Goal: Information Seeking & Learning: Compare options

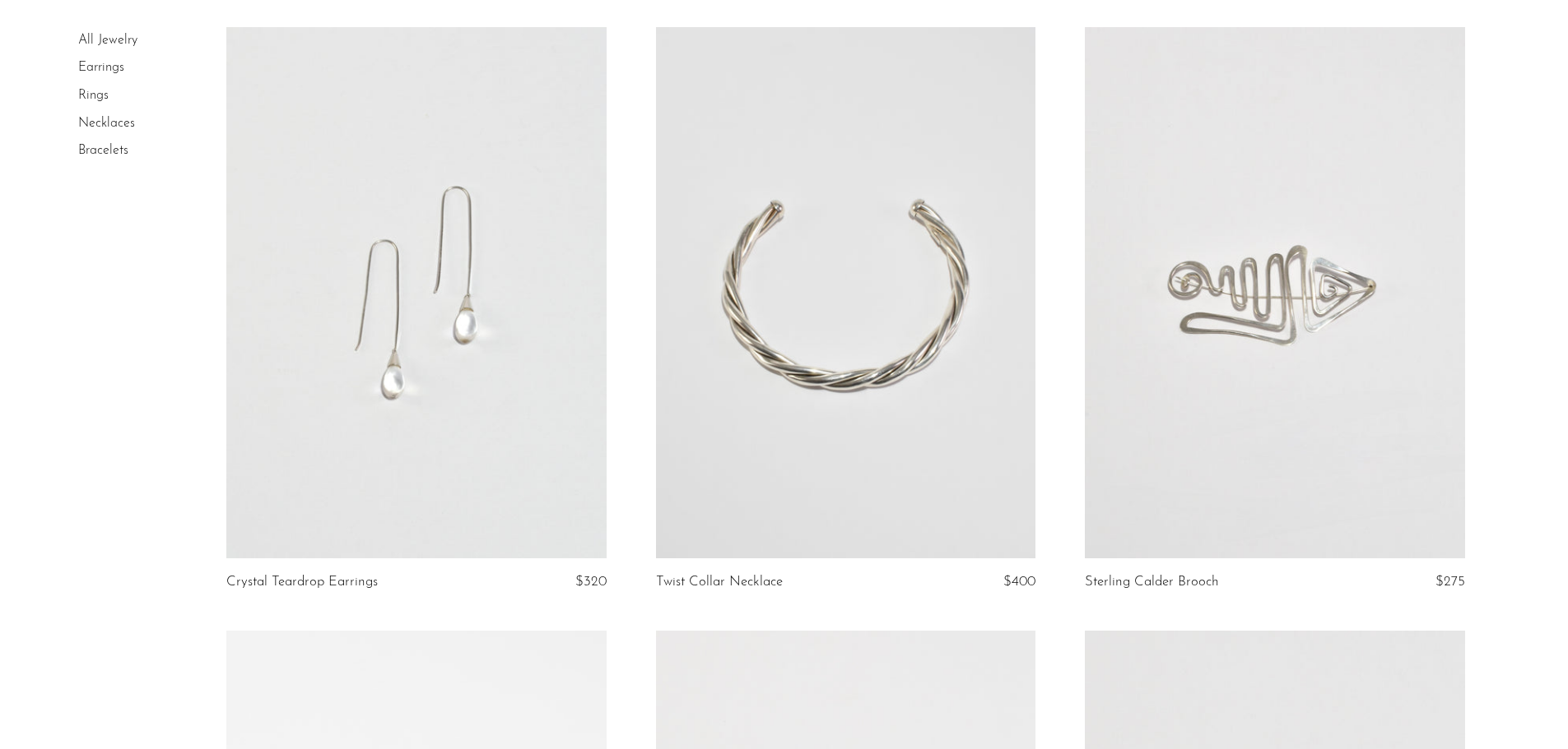
scroll to position [164, 0]
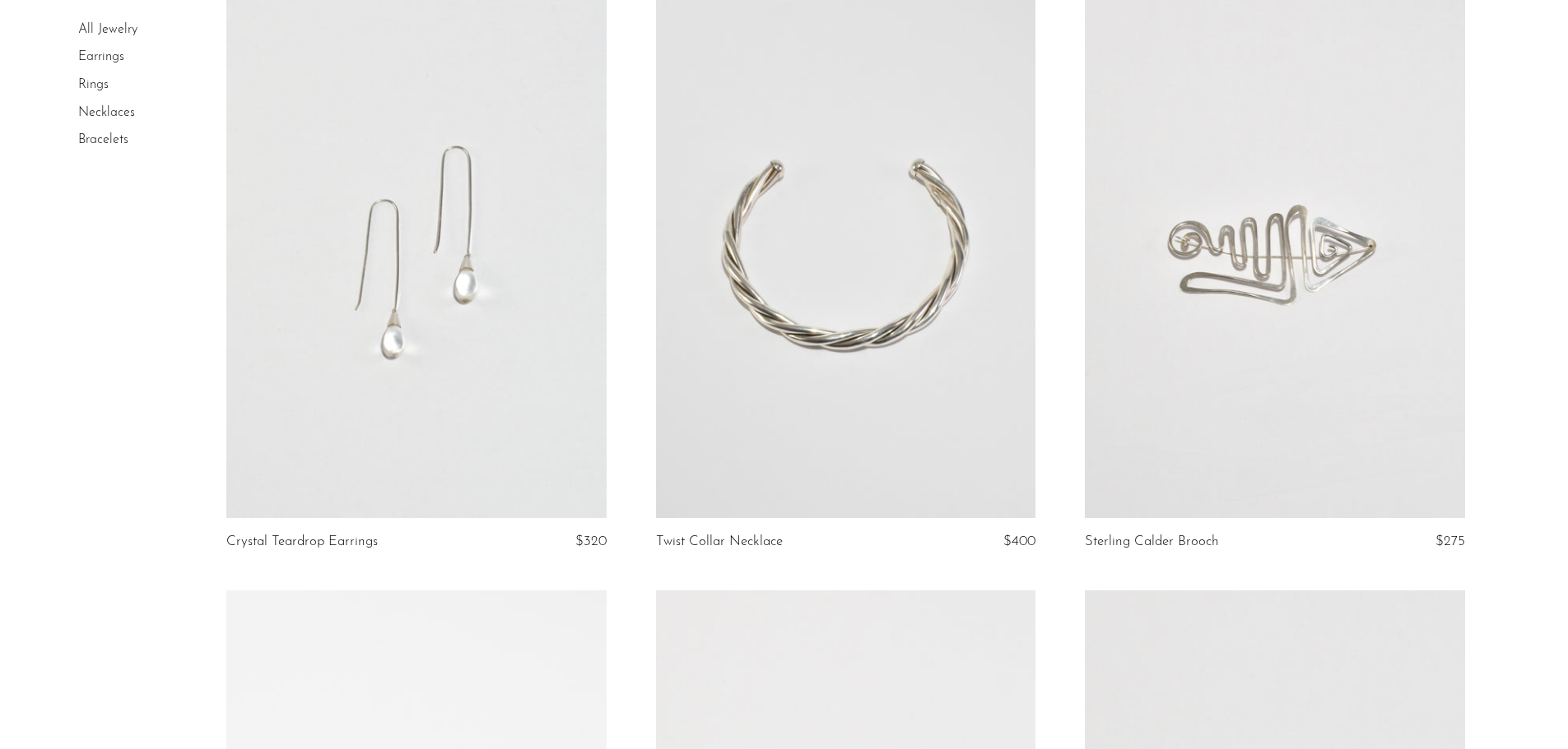
click at [777, 258] on link at bounding box center [845, 252] width 379 height 531
click at [430, 288] on link at bounding box center [416, 252] width 379 height 531
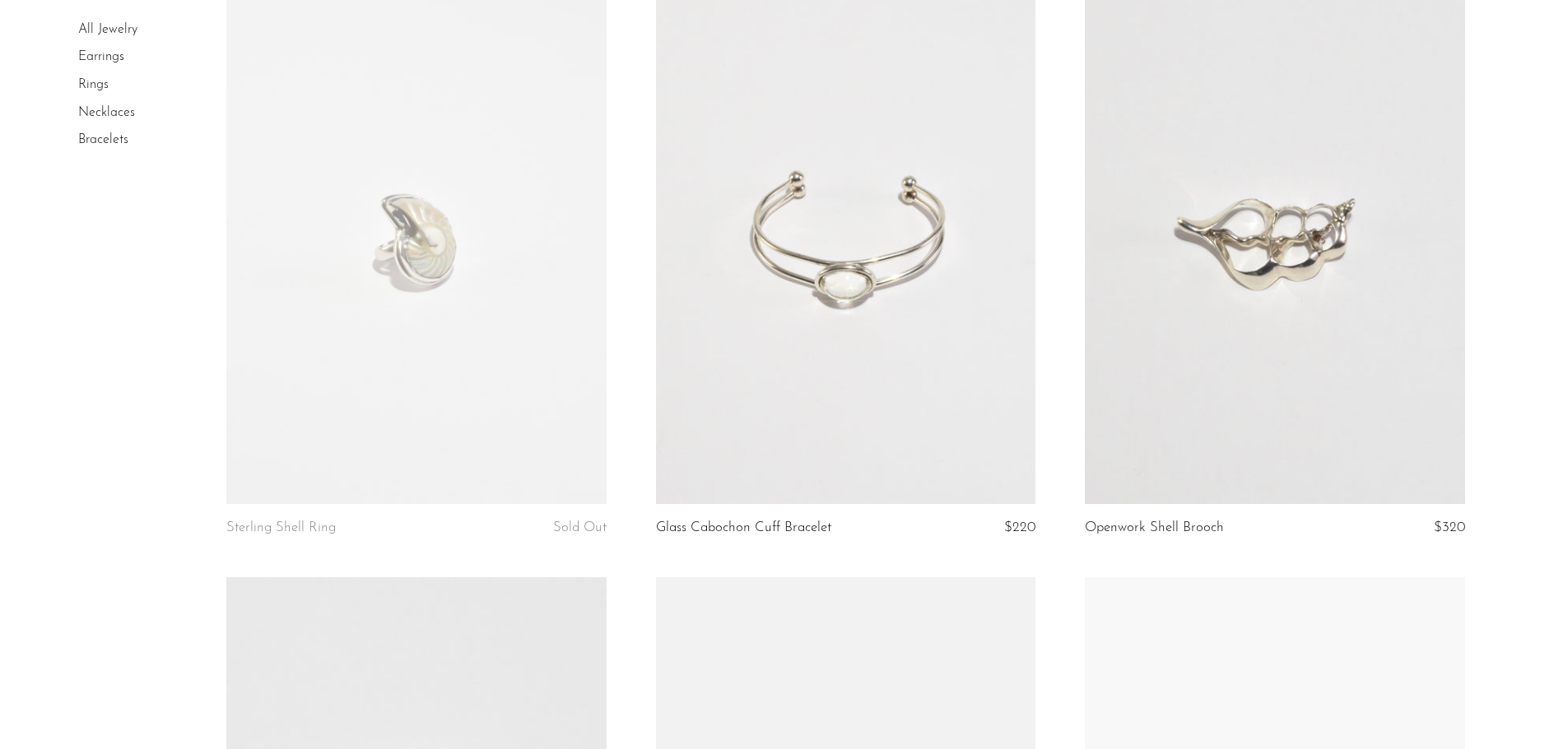
scroll to position [822, 0]
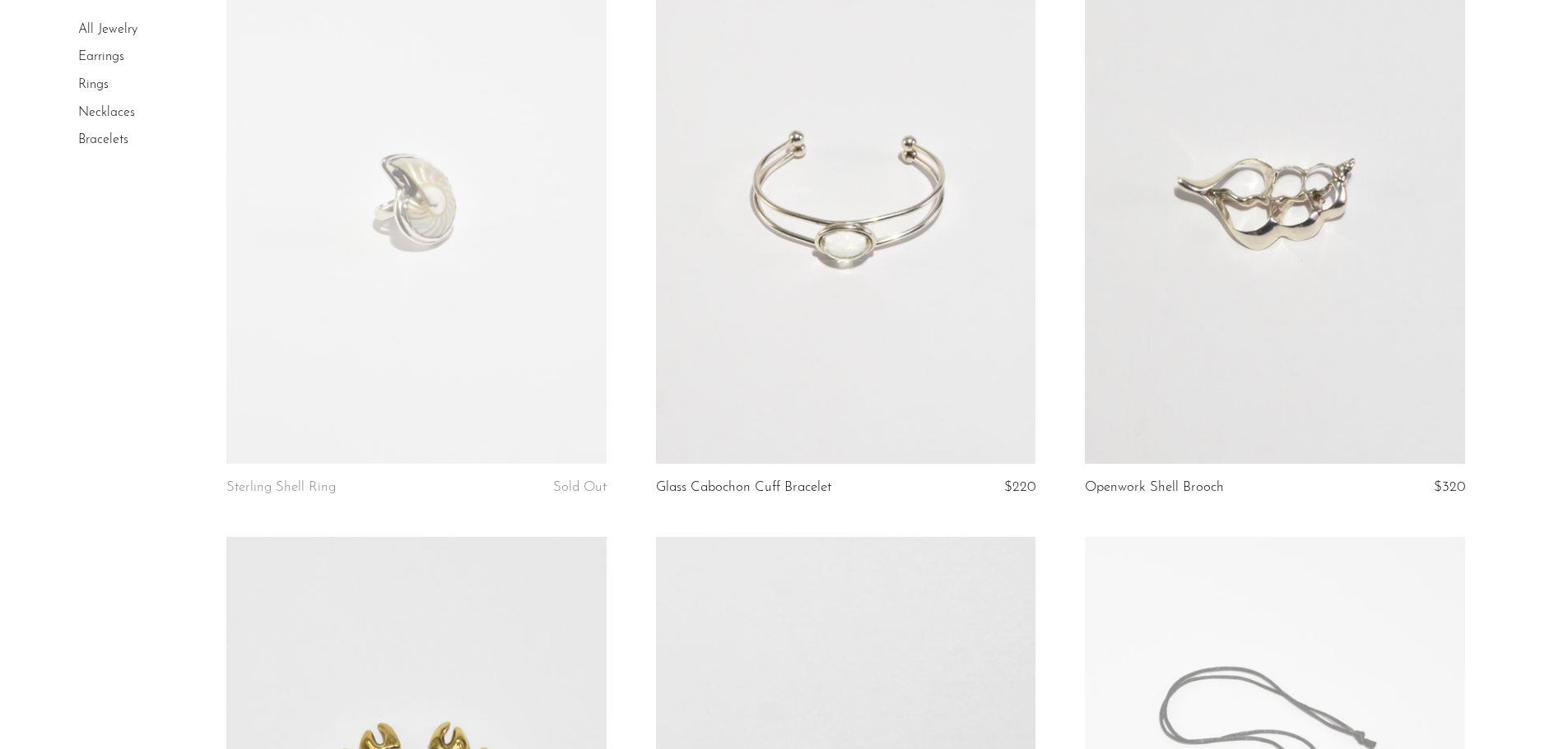
click at [837, 179] on link at bounding box center [845, 198] width 379 height 531
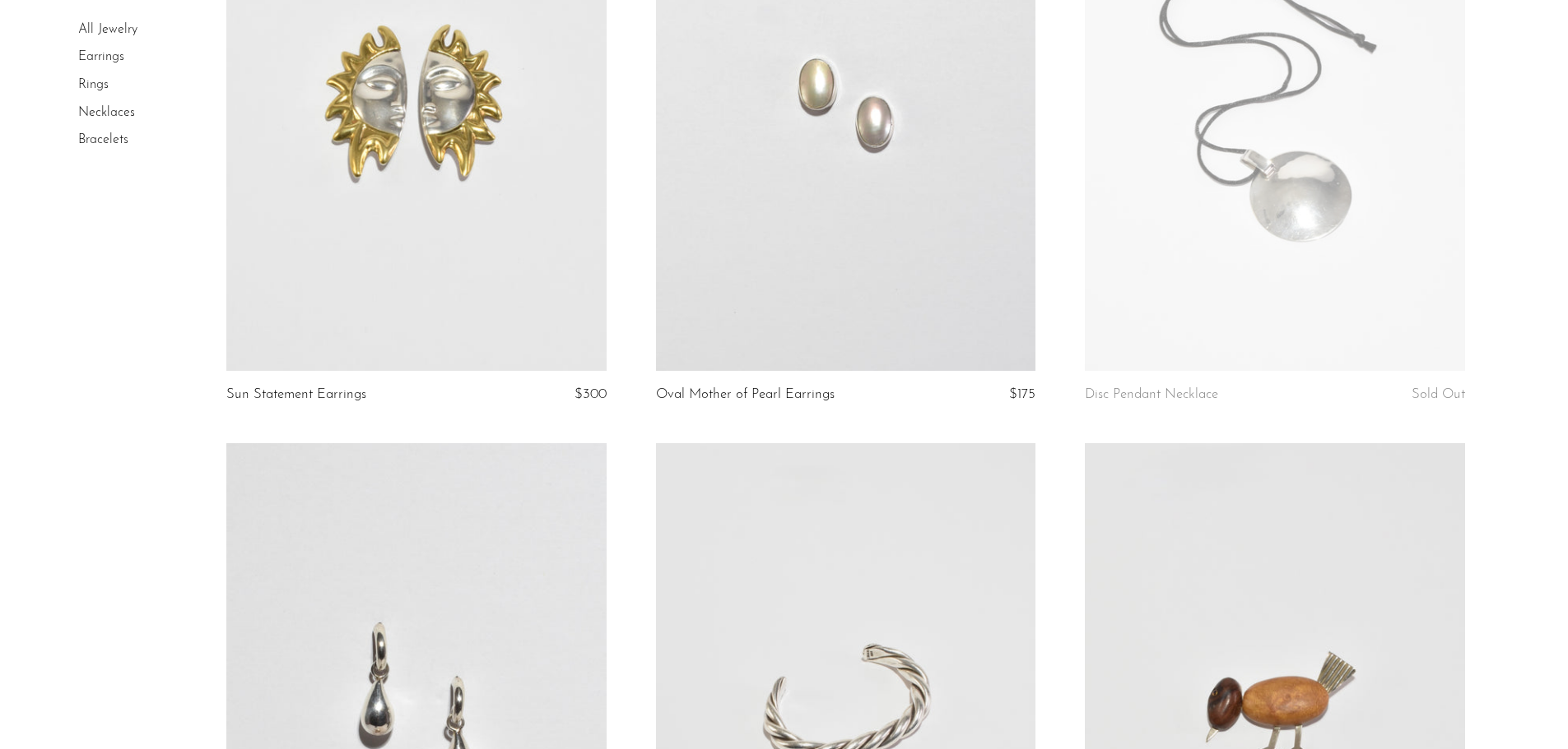
scroll to position [1311, 0]
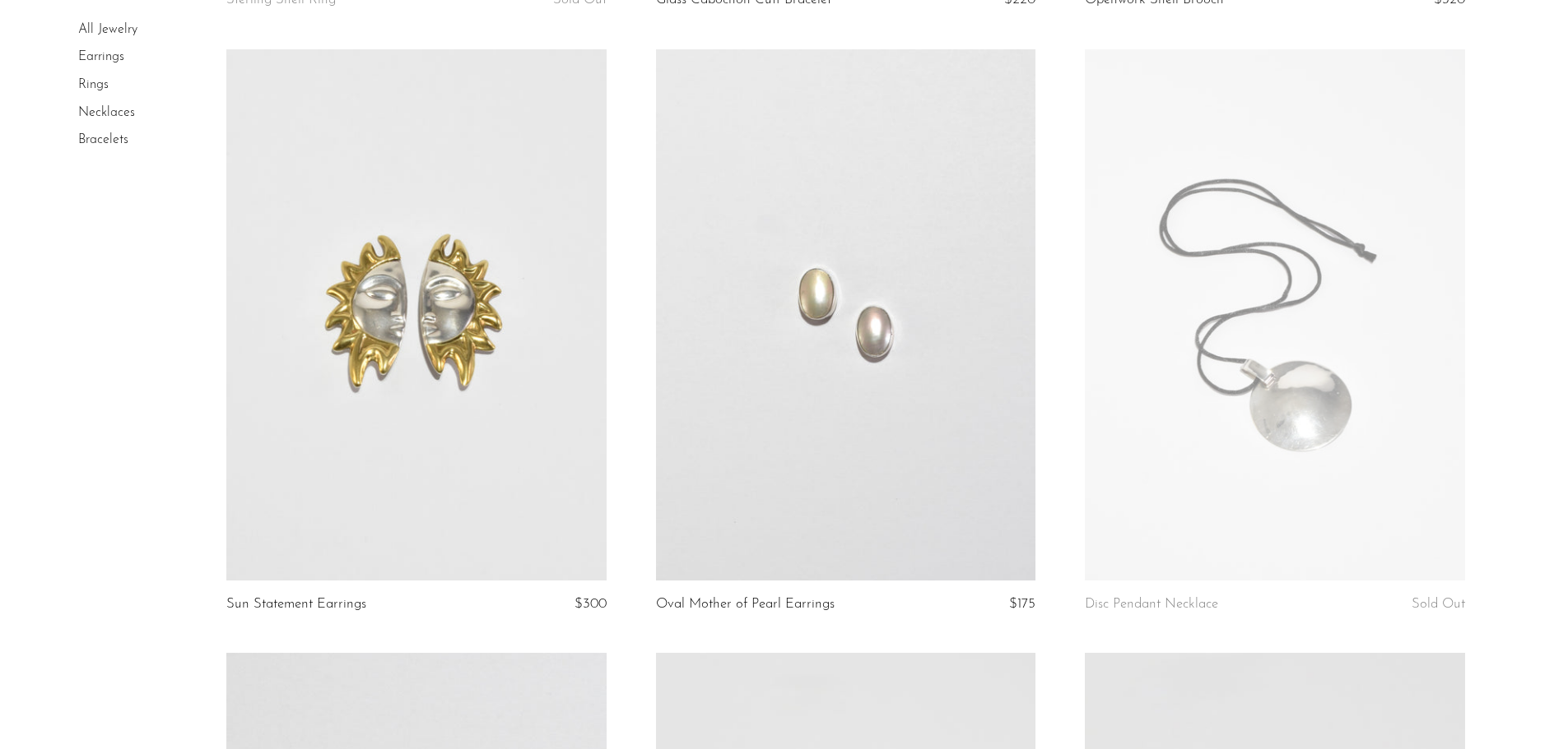
click at [405, 315] on link at bounding box center [416, 314] width 379 height 531
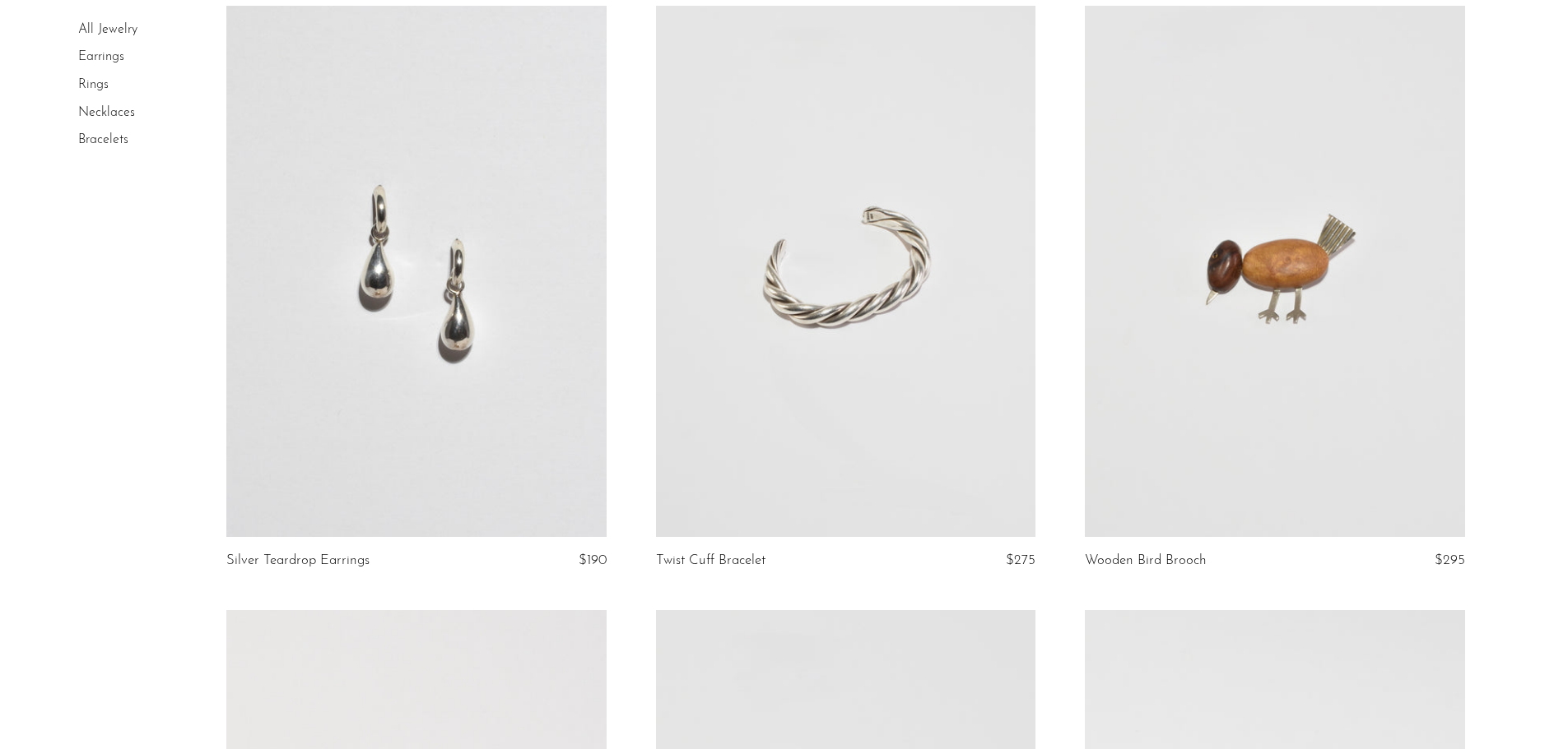
scroll to position [2451, 0]
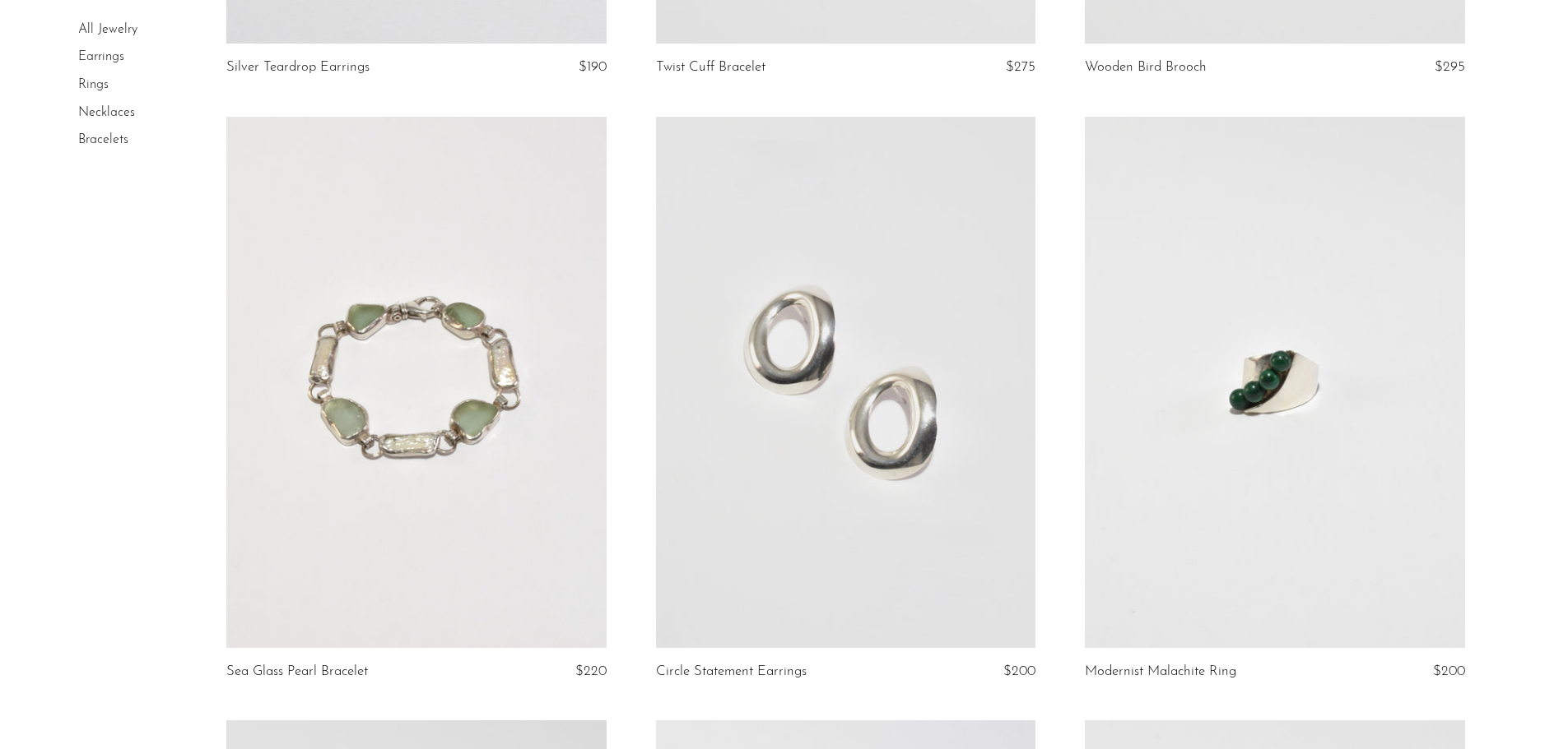
click at [1268, 397] on link at bounding box center [1274, 382] width 379 height 531
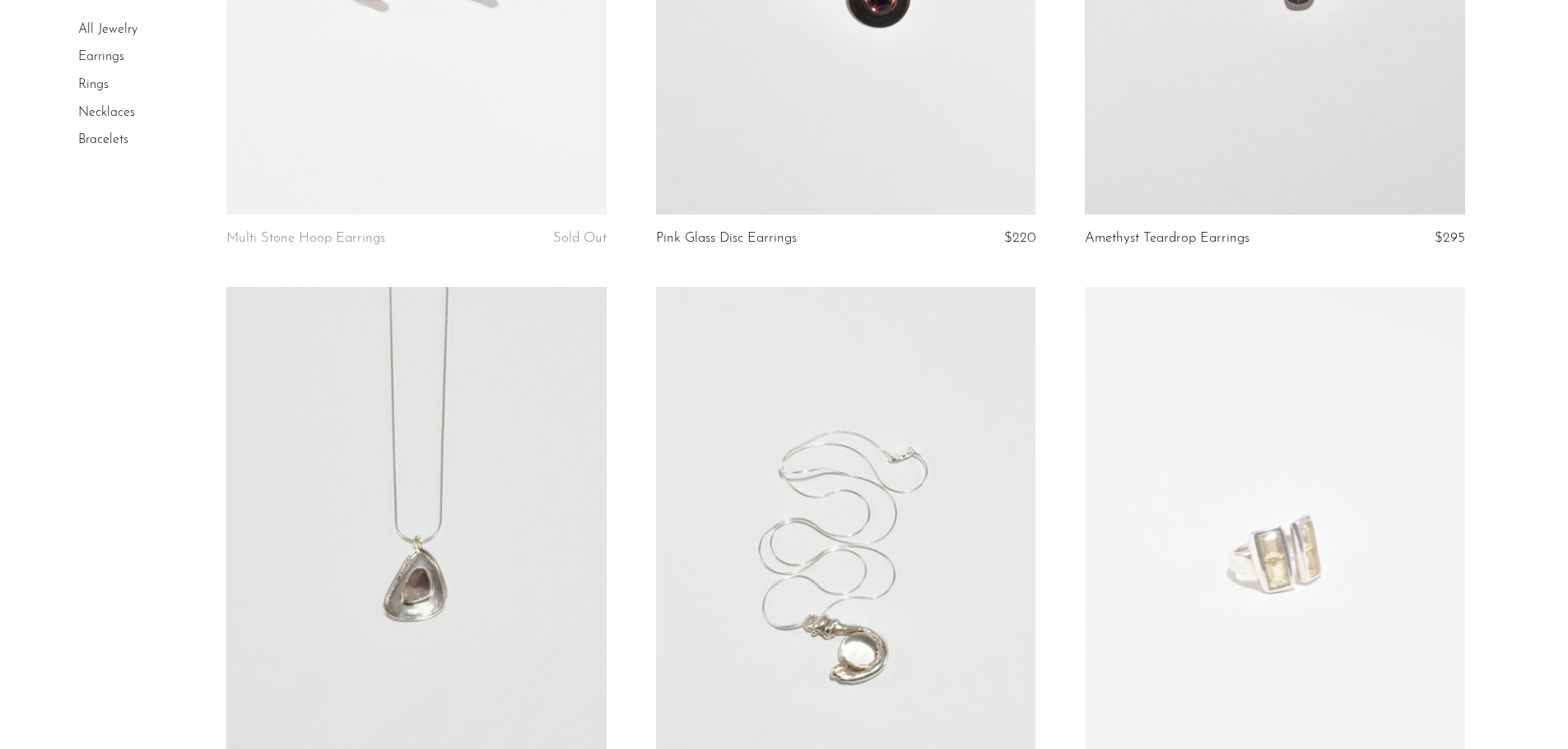
scroll to position [4244, 0]
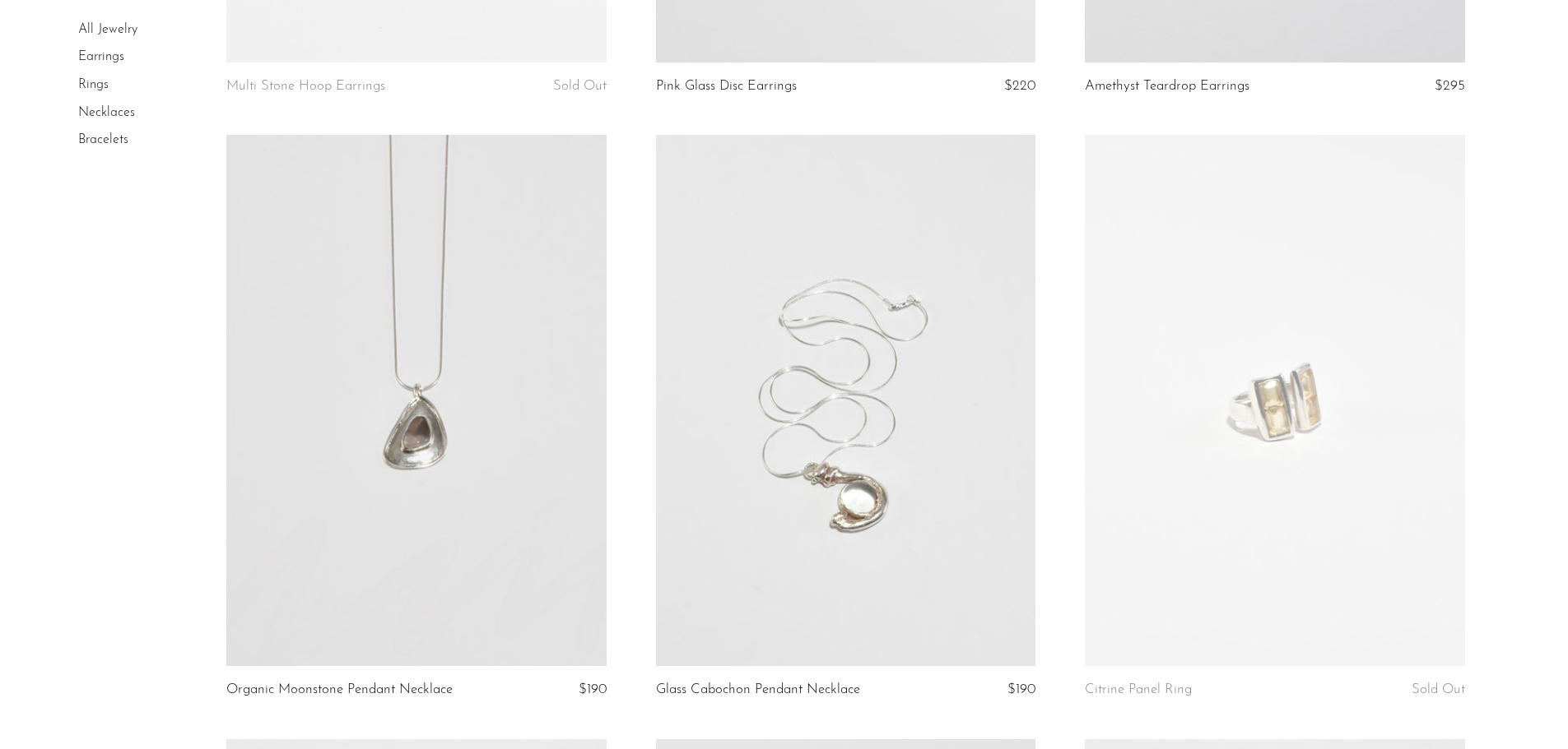
click at [878, 505] on link at bounding box center [845, 400] width 379 height 531
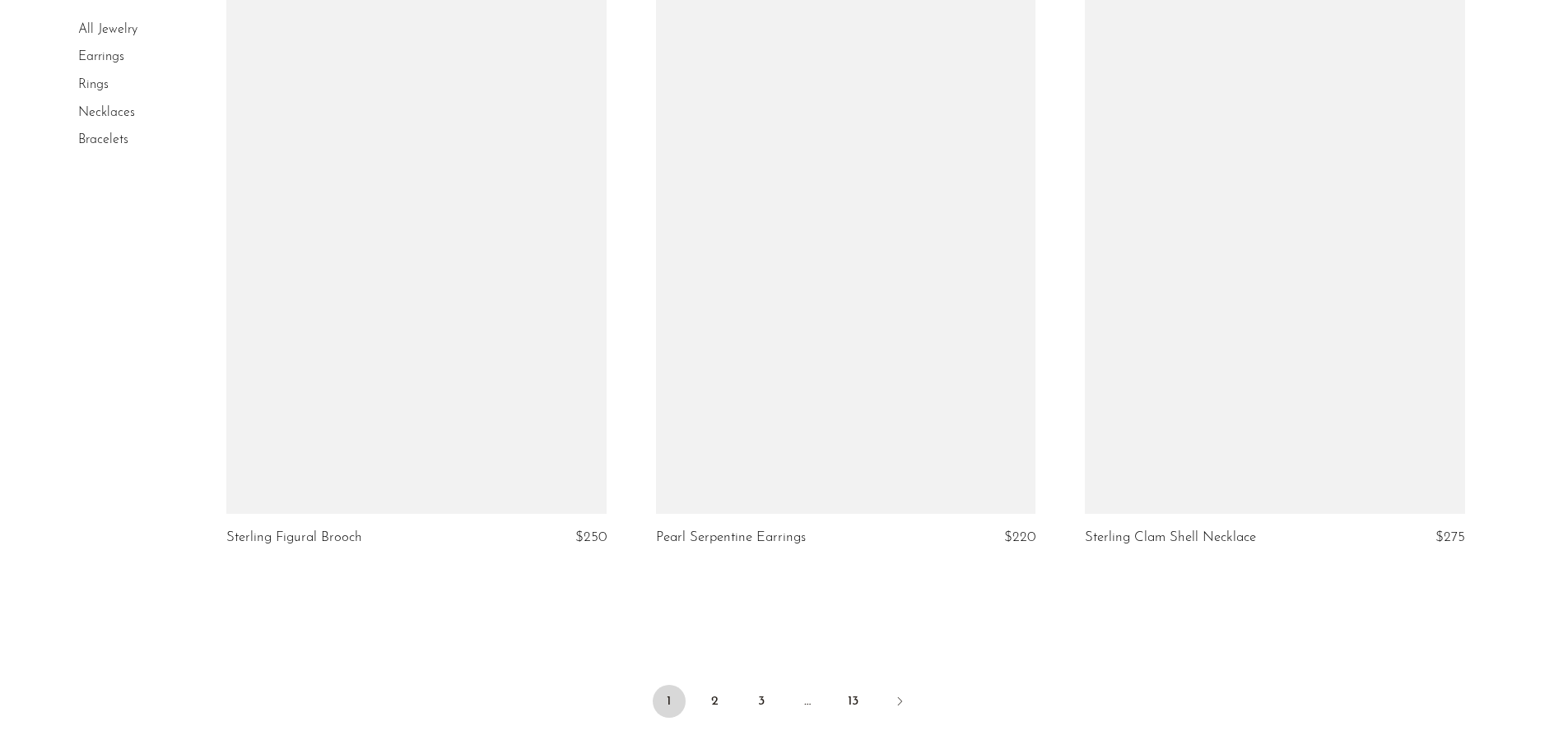
scroll to position [6846, 0]
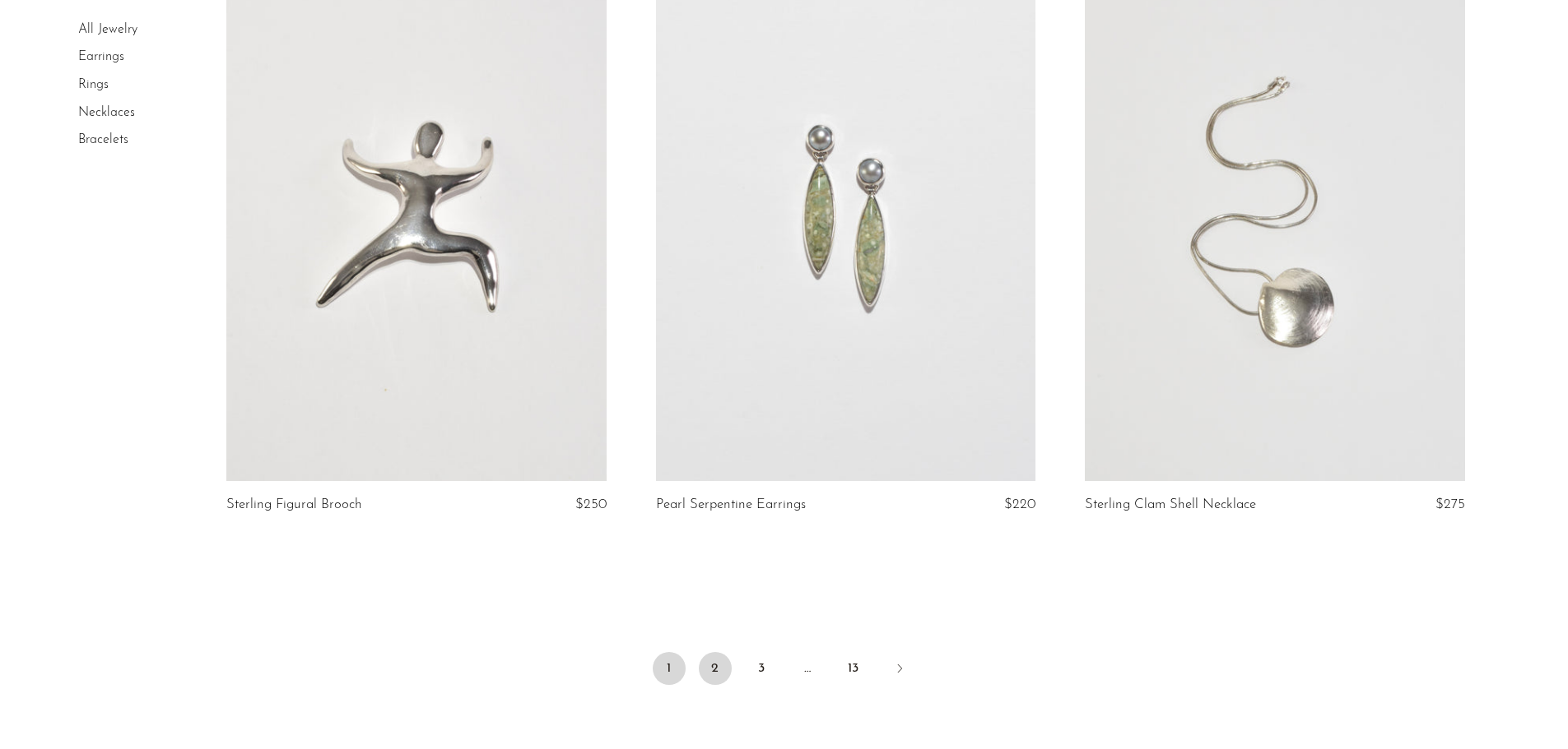
click at [709, 667] on link "2" at bounding box center [715, 669] width 33 height 33
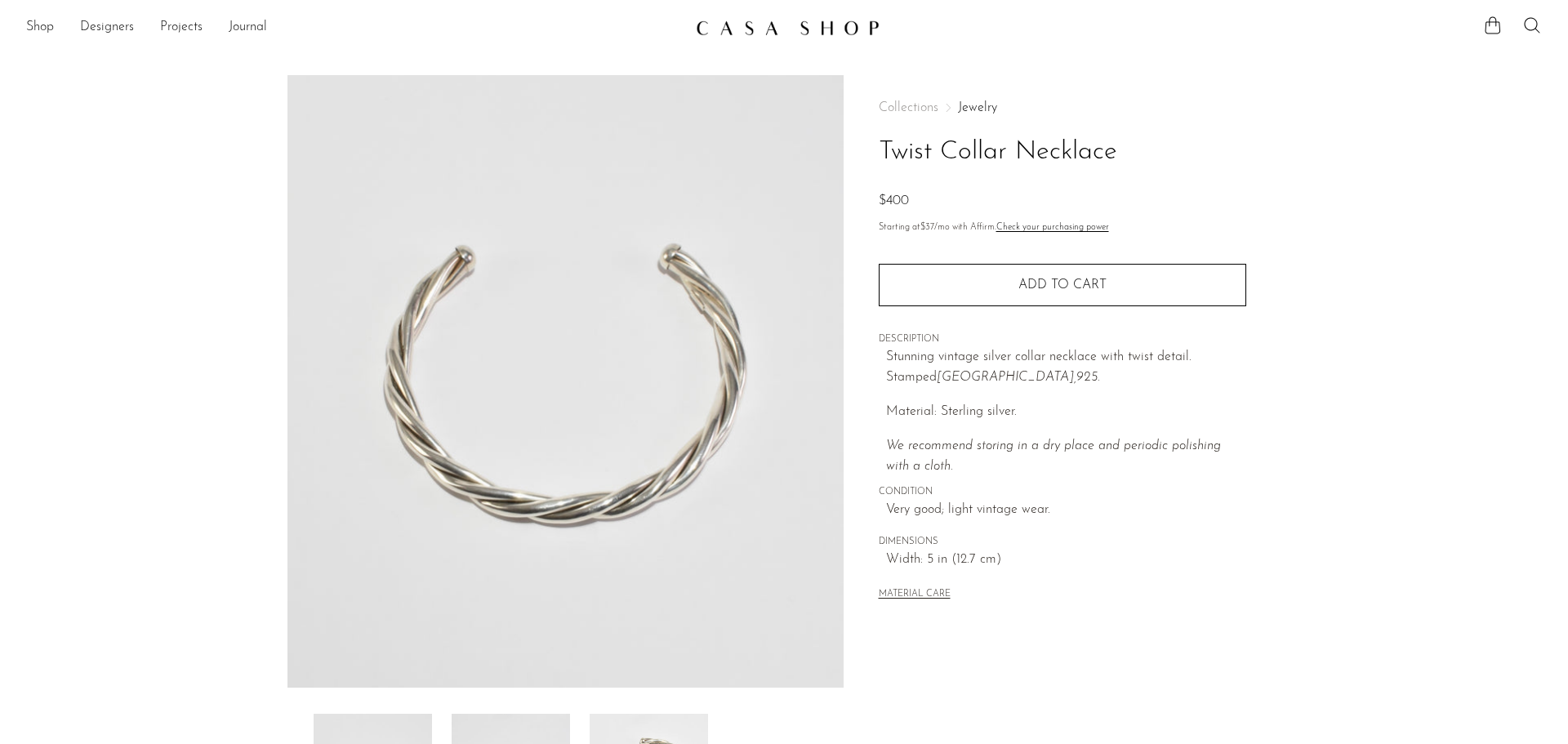
scroll to position [163, 0]
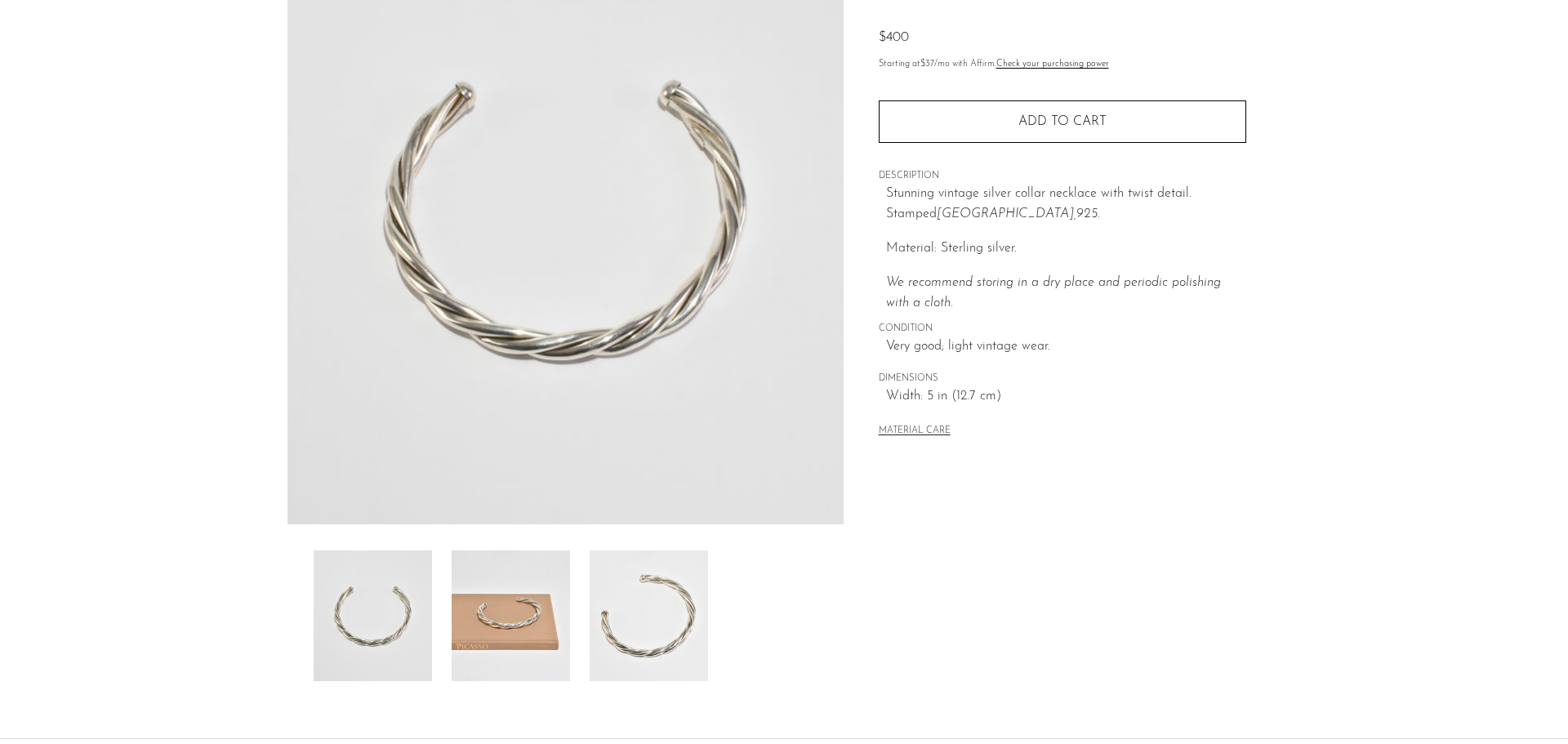
click at [504, 633] on img at bounding box center [510, 616] width 118 height 130
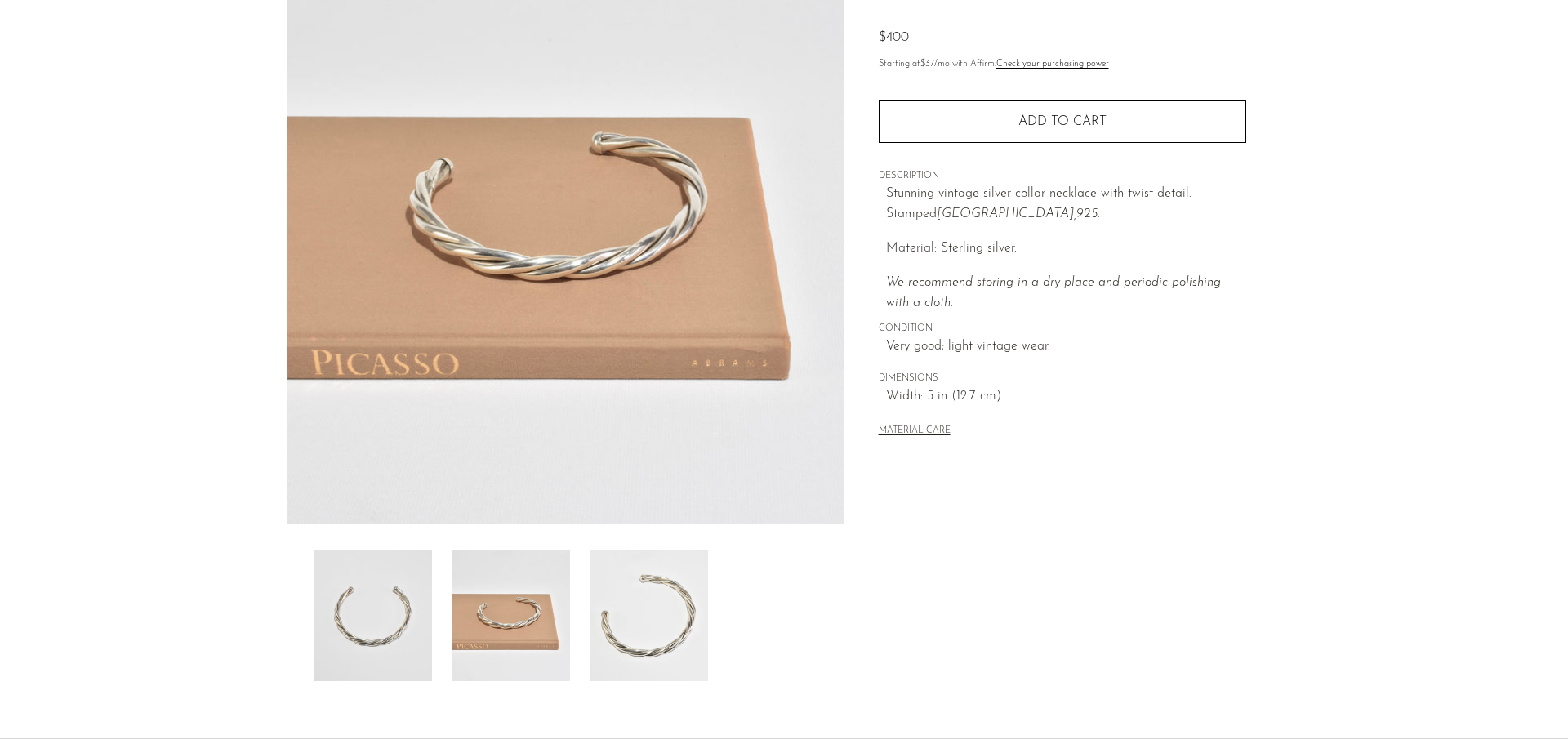
click at [670, 625] on img at bounding box center [648, 616] width 118 height 130
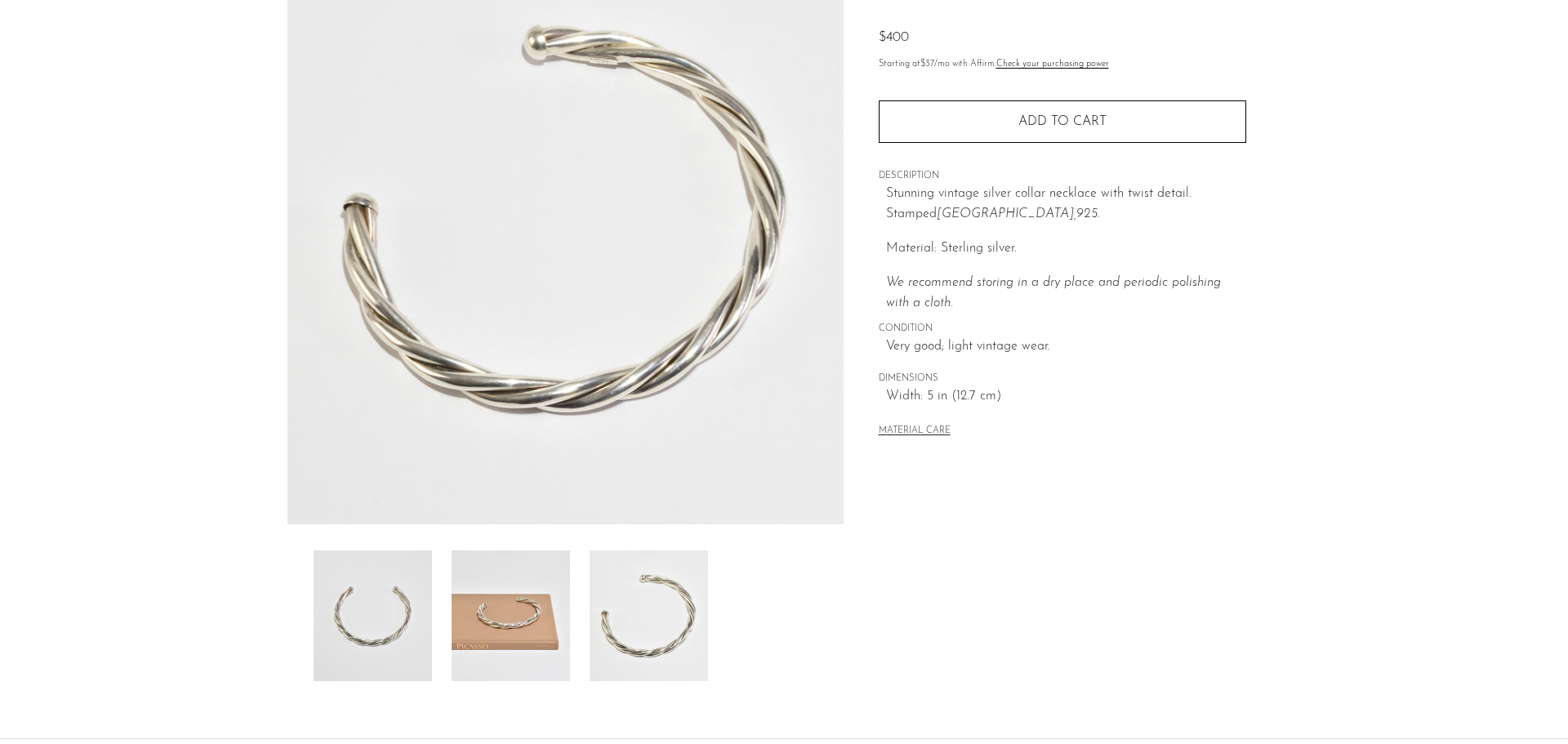
click at [379, 596] on img at bounding box center [373, 616] width 118 height 130
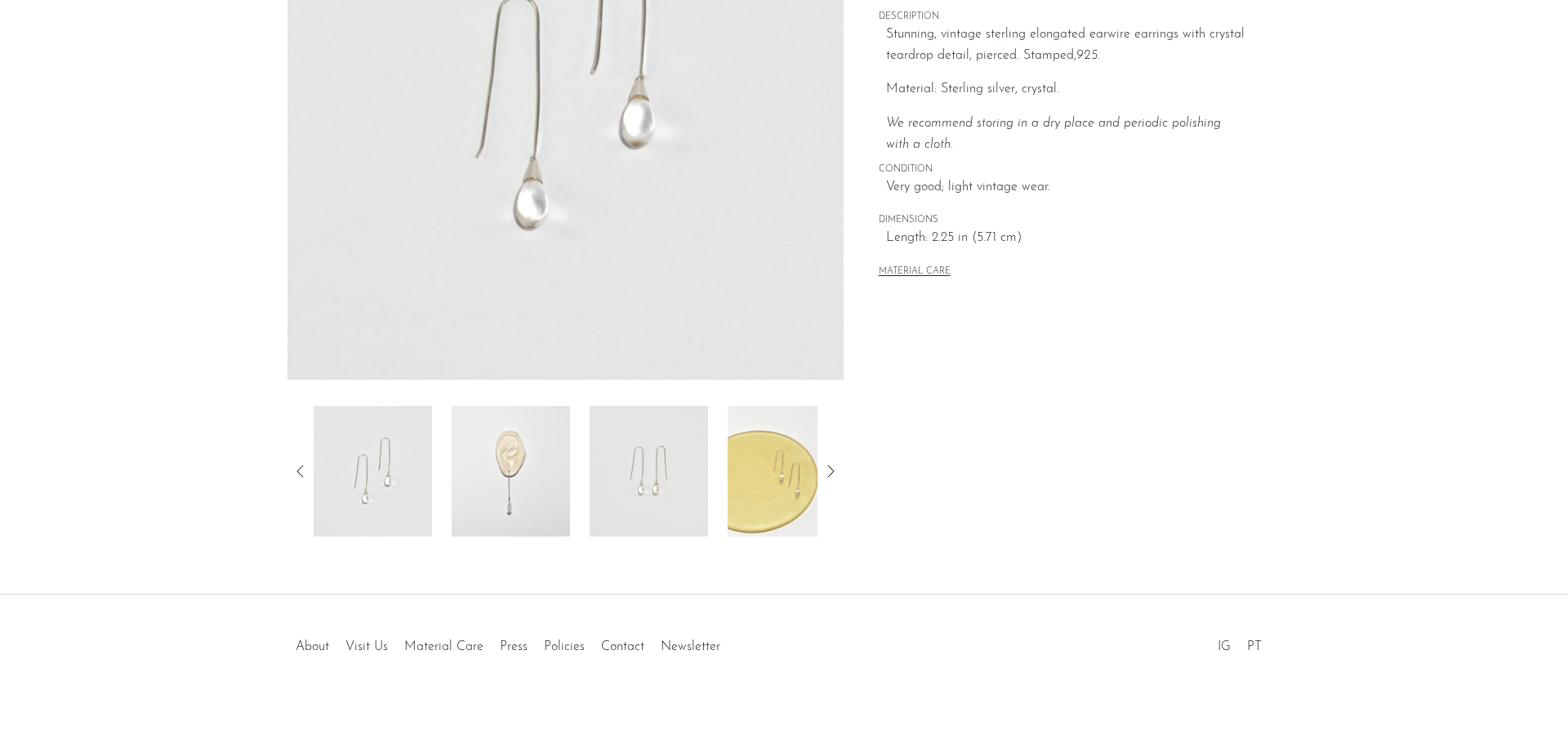
scroll to position [319, 0]
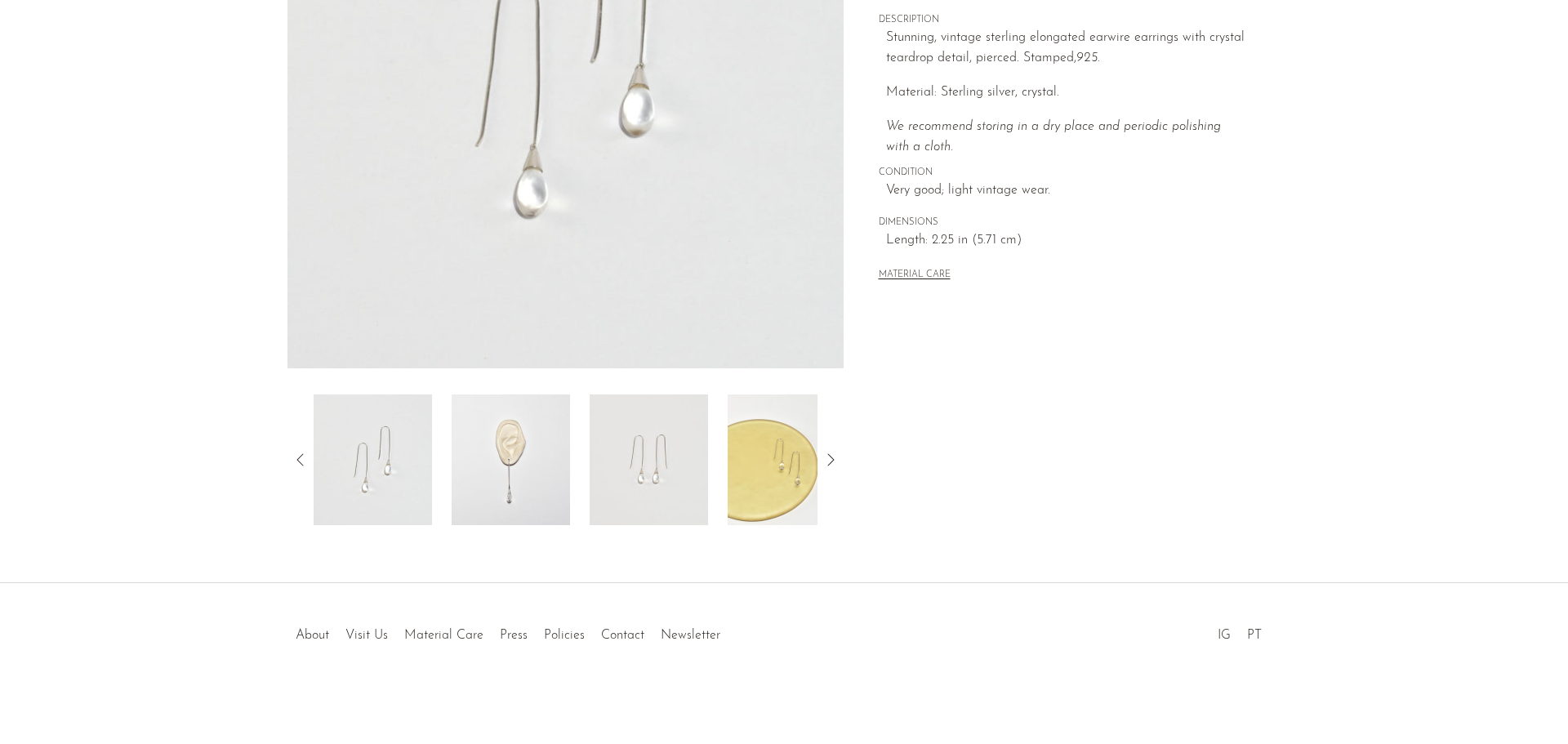
click at [496, 481] on img at bounding box center [510, 460] width 118 height 130
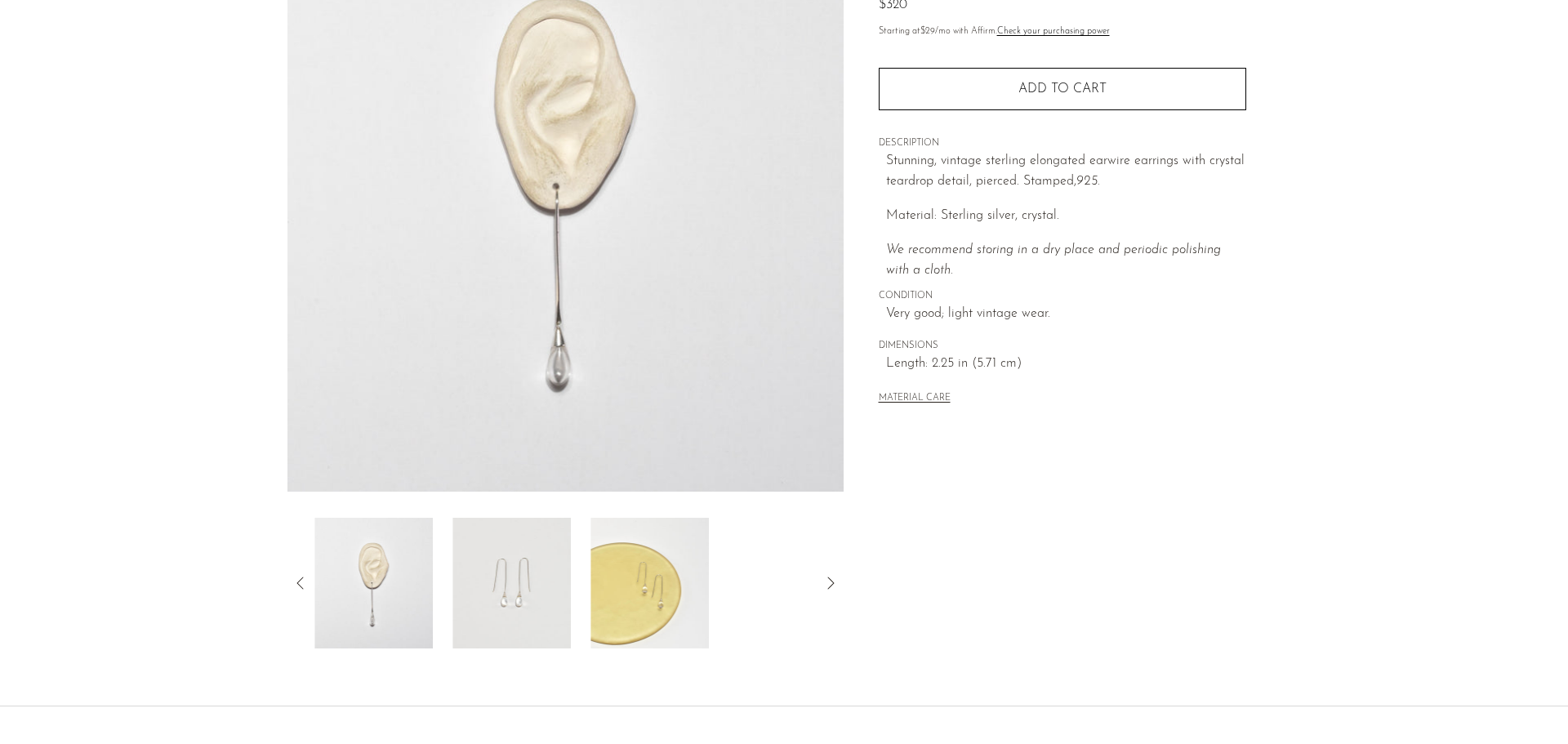
scroll to position [156, 0]
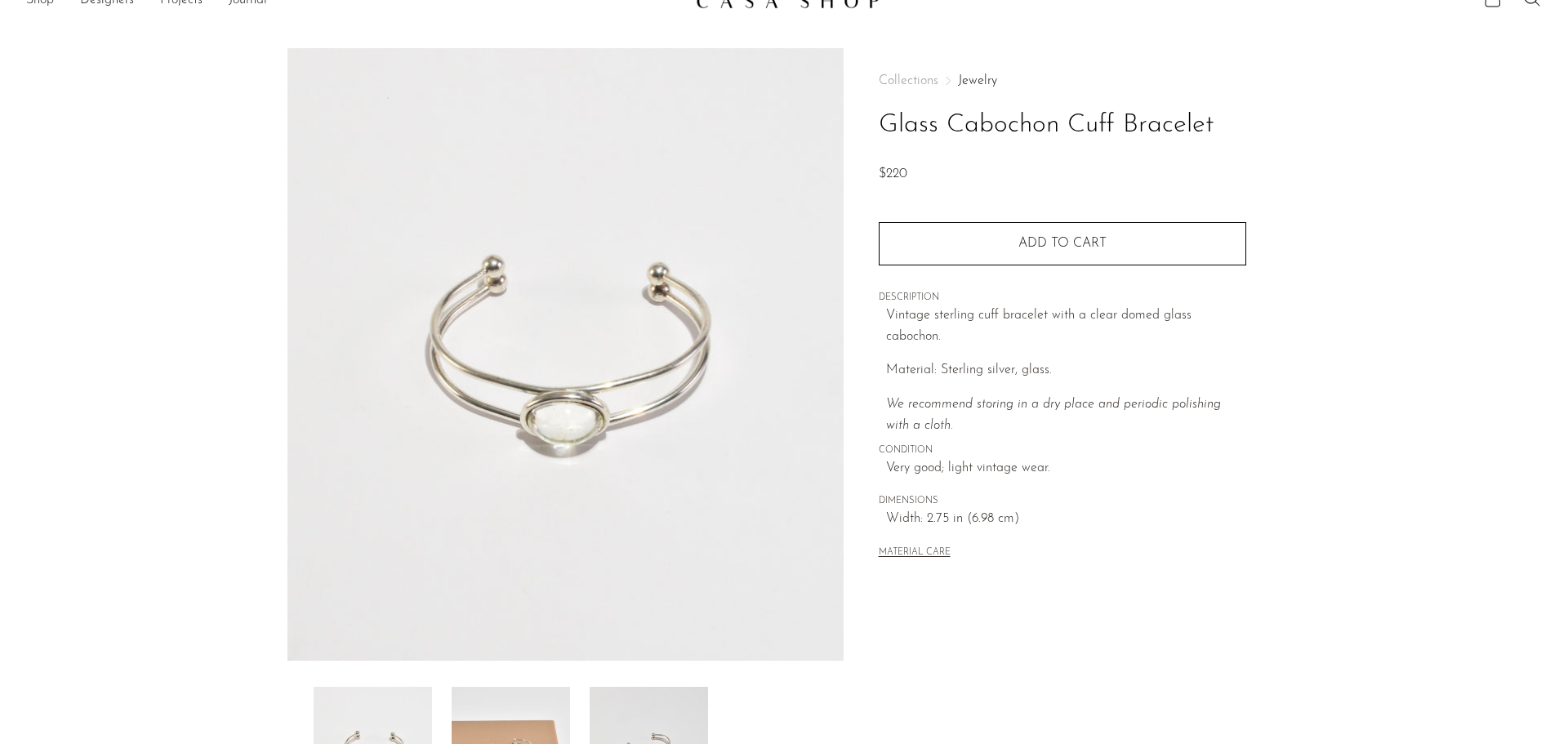
scroll to position [163, 0]
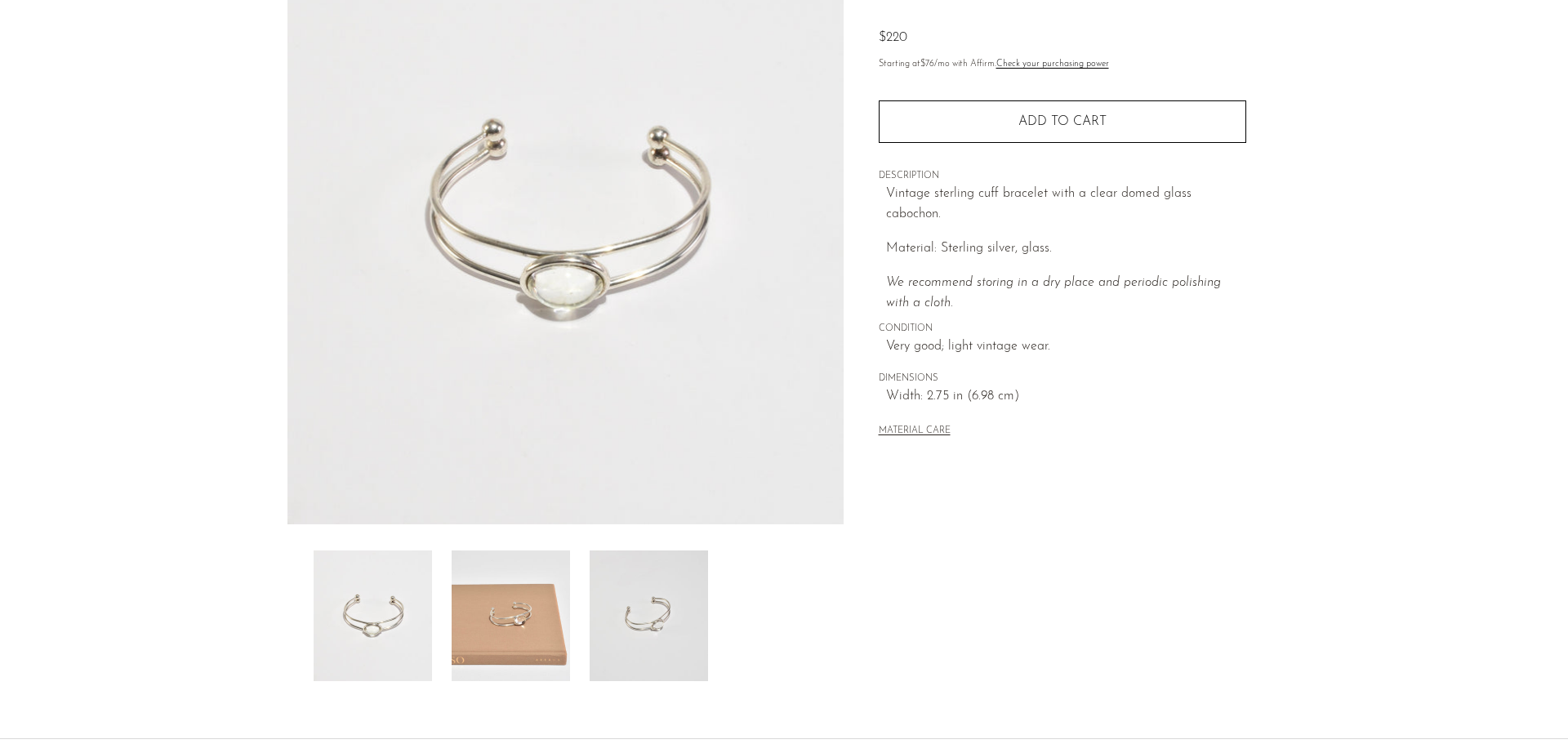
click at [533, 651] on img at bounding box center [510, 616] width 118 height 130
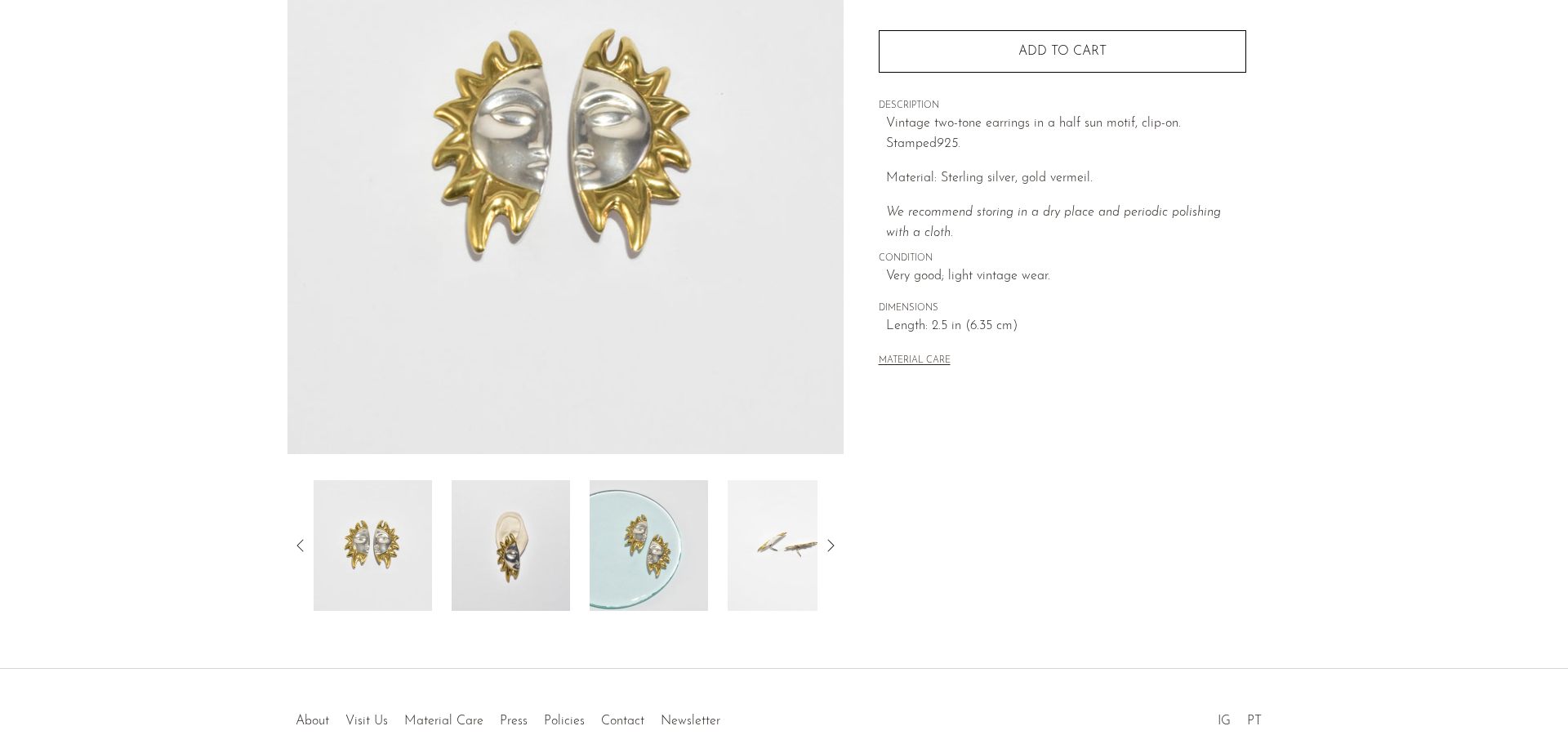
scroll to position [319, 0]
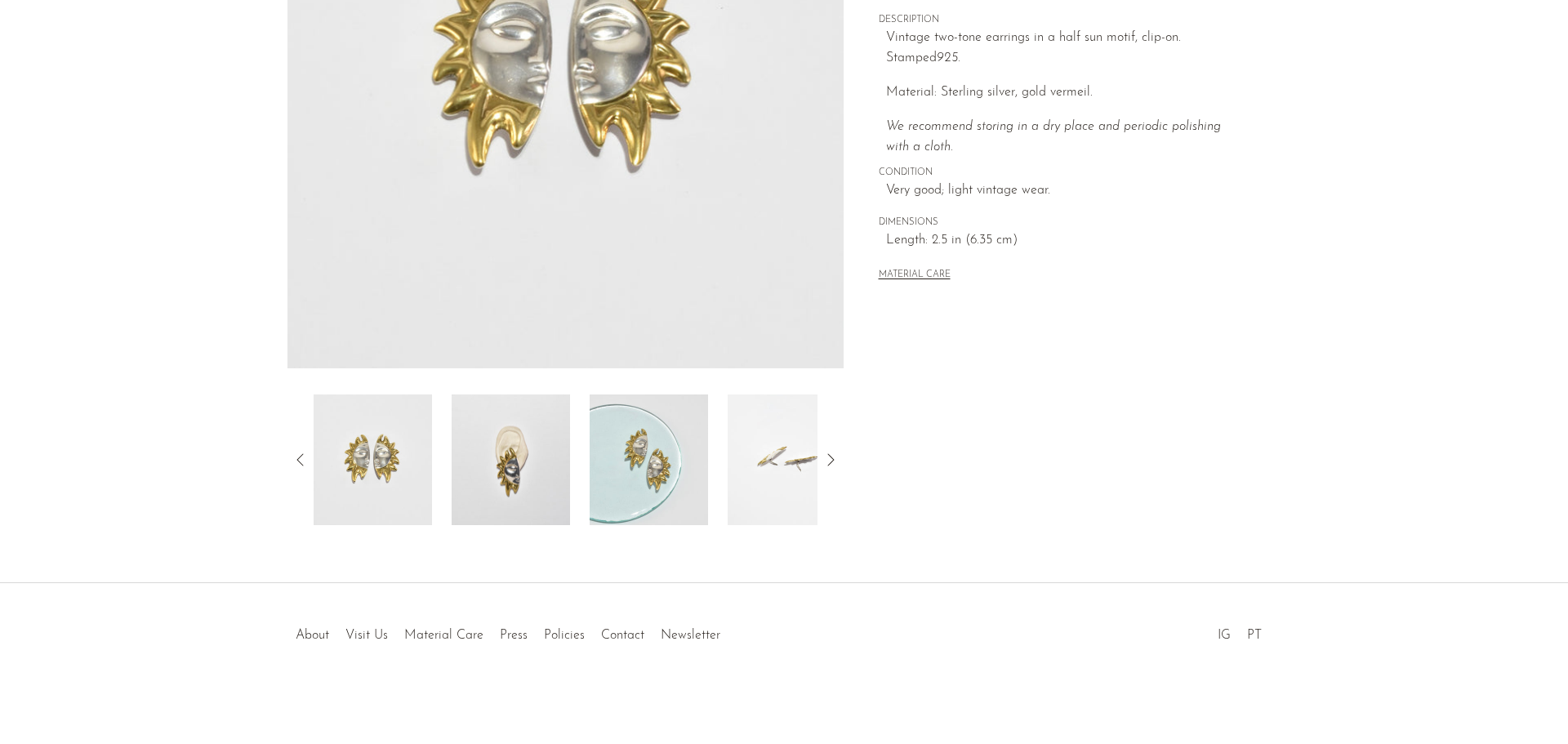
click at [521, 486] on img at bounding box center [510, 460] width 118 height 130
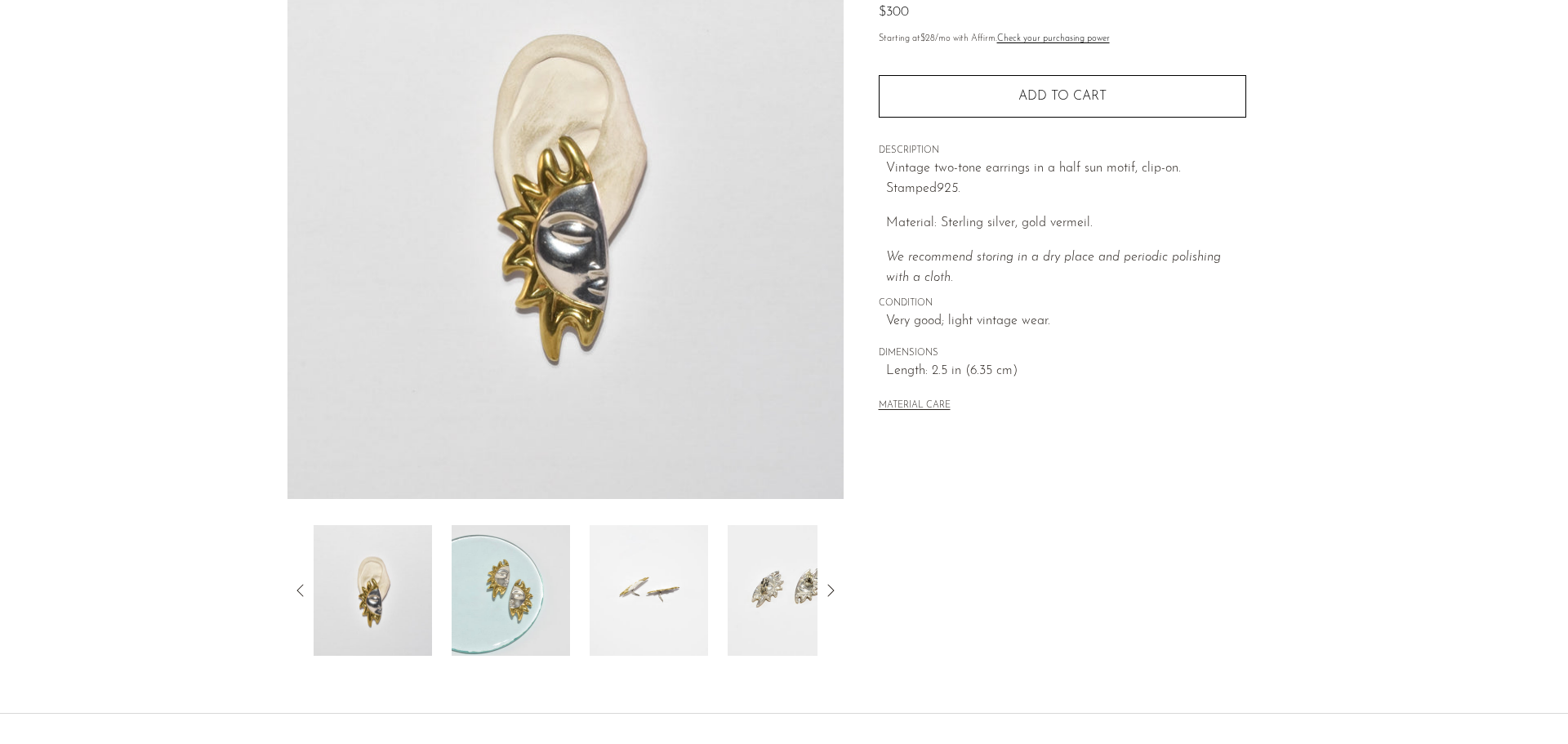
scroll to position [156, 0]
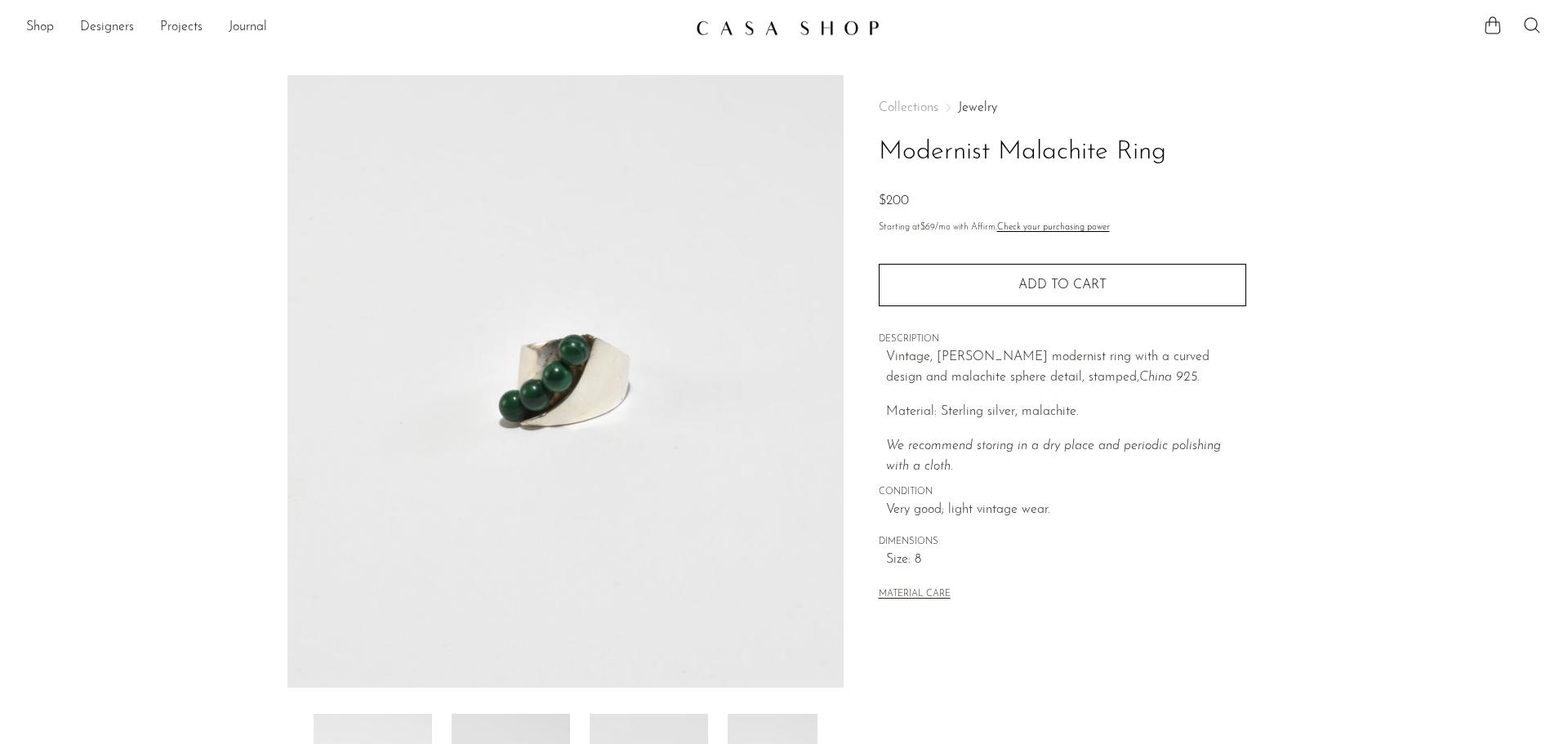
scroll to position [163, 0]
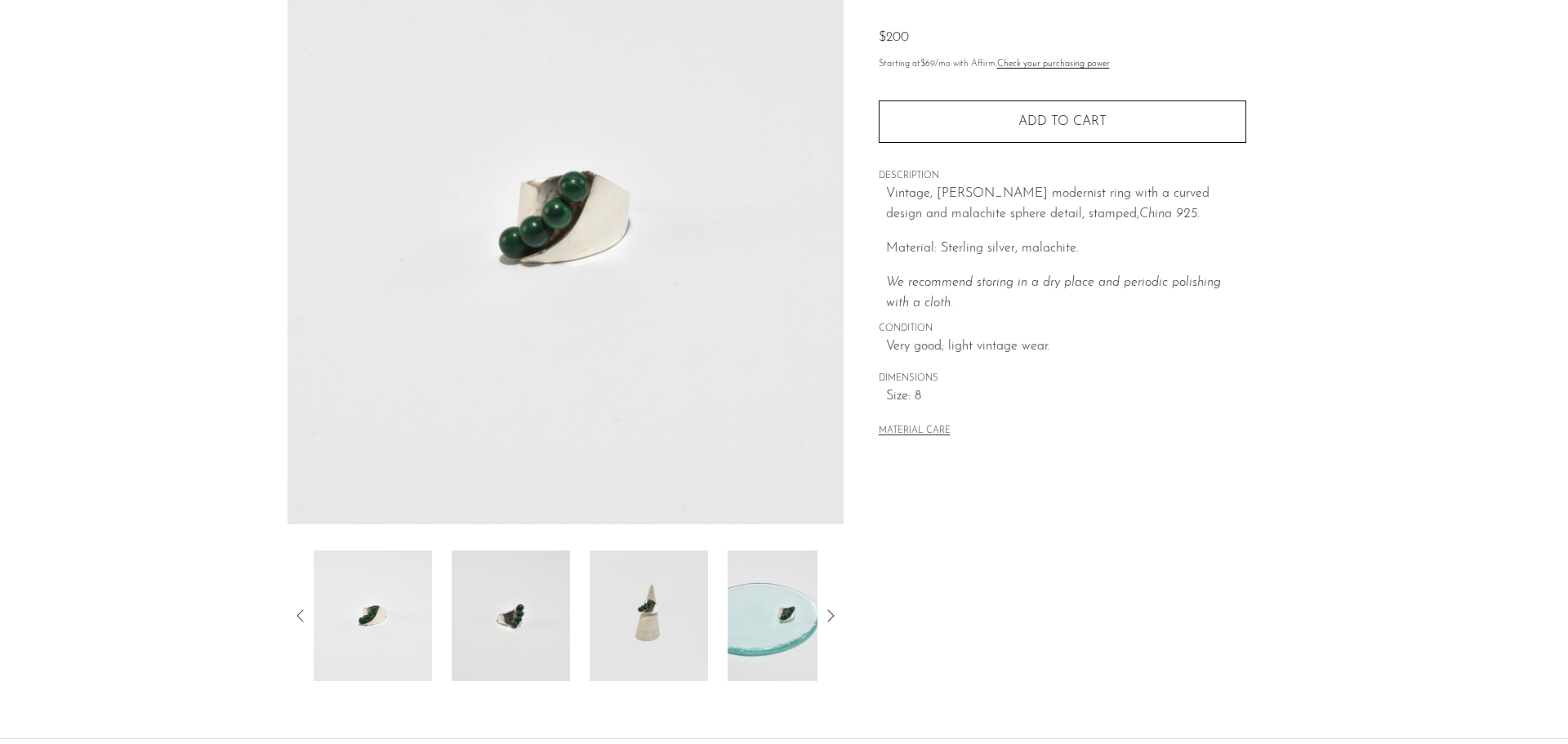
click at [681, 626] on img at bounding box center [648, 616] width 118 height 130
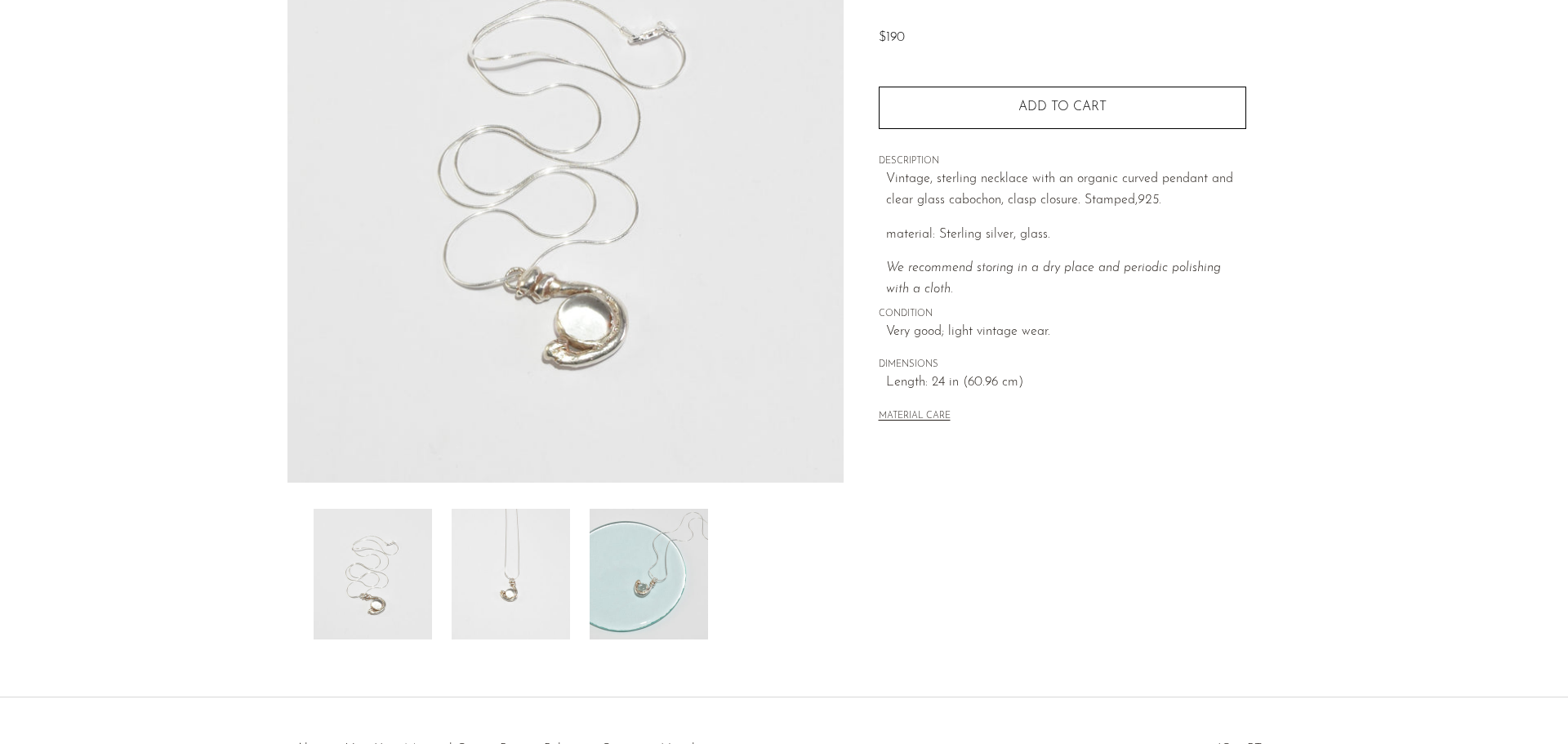
scroll to position [319, 0]
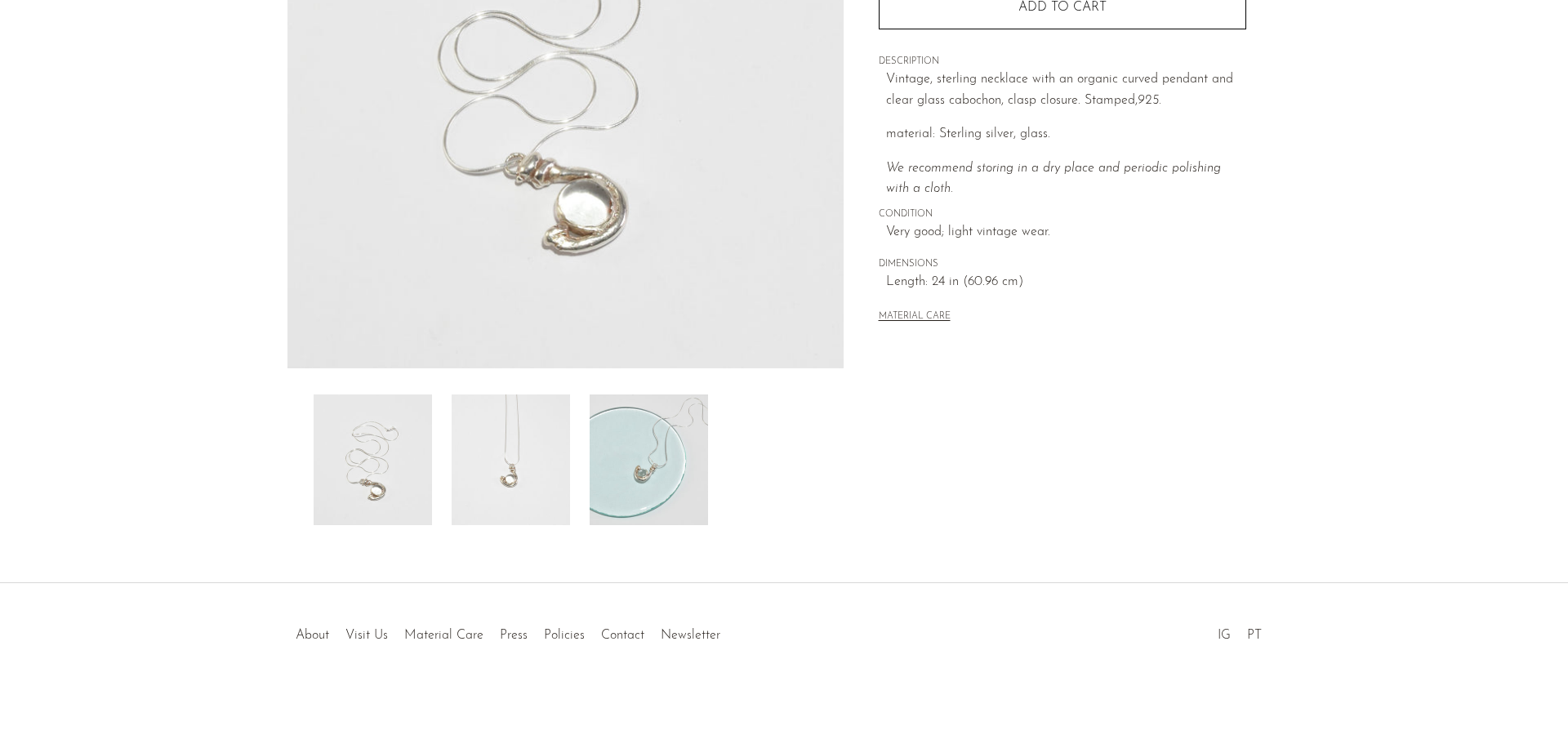
click at [516, 484] on img at bounding box center [510, 460] width 118 height 130
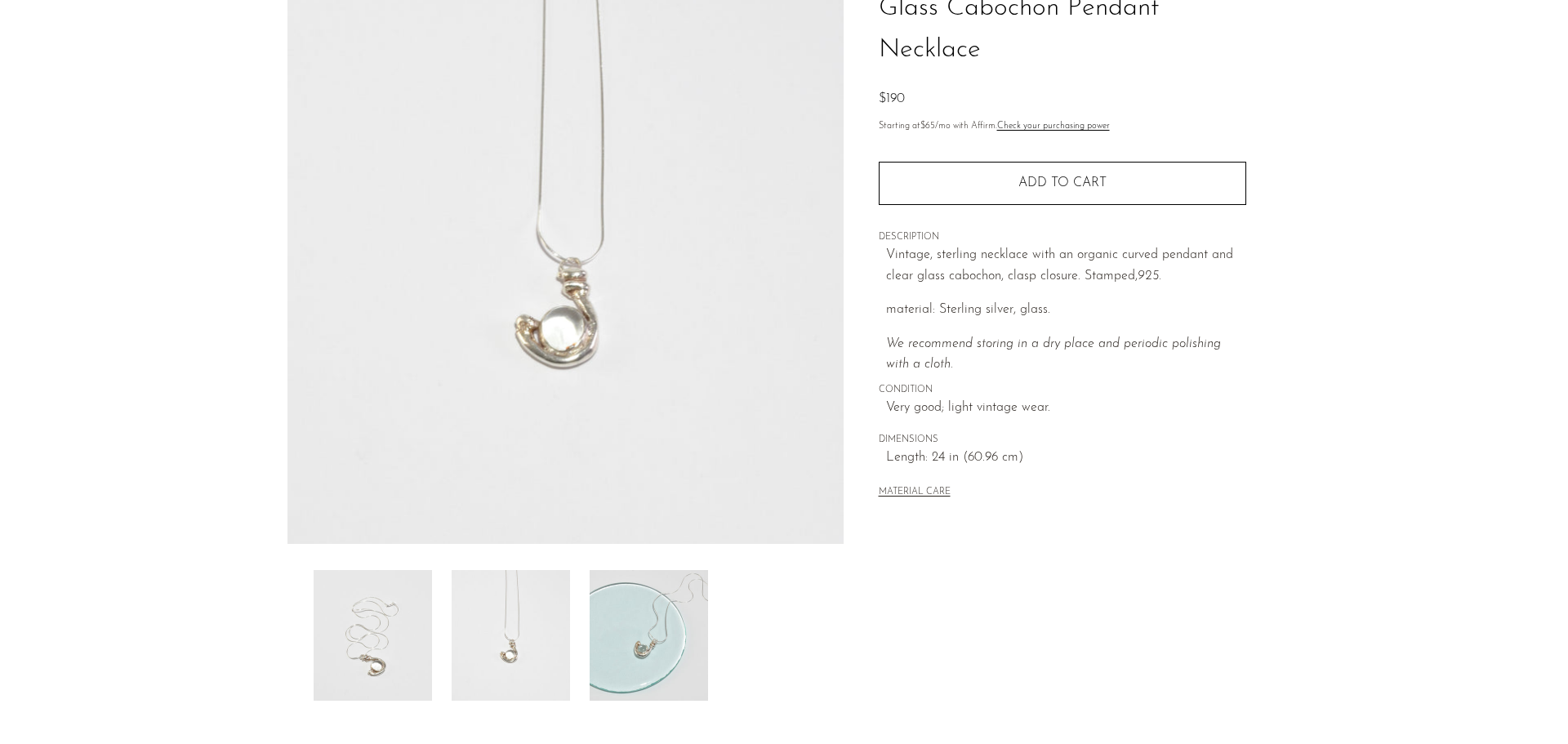
scroll to position [0, 0]
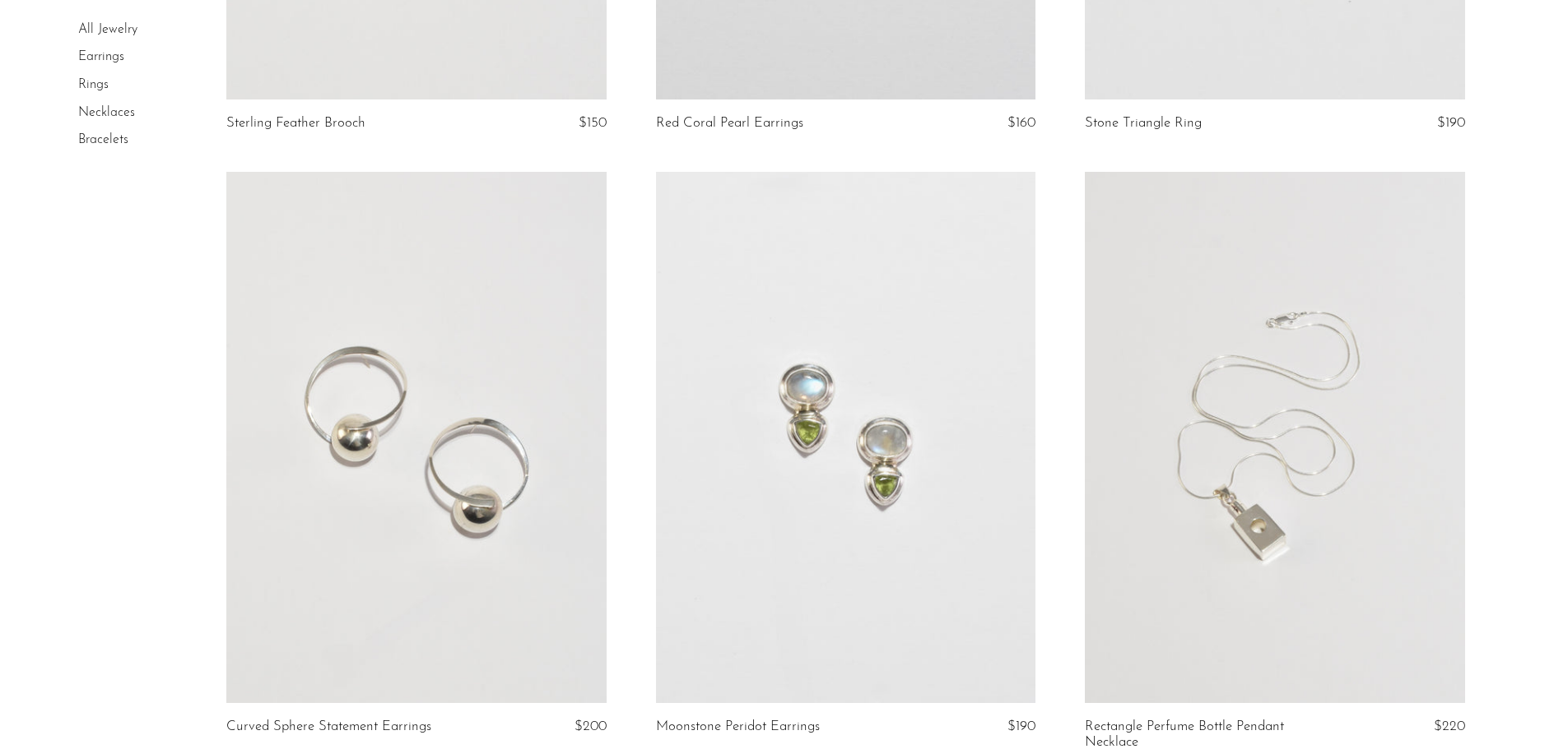
scroll to position [3783, 0]
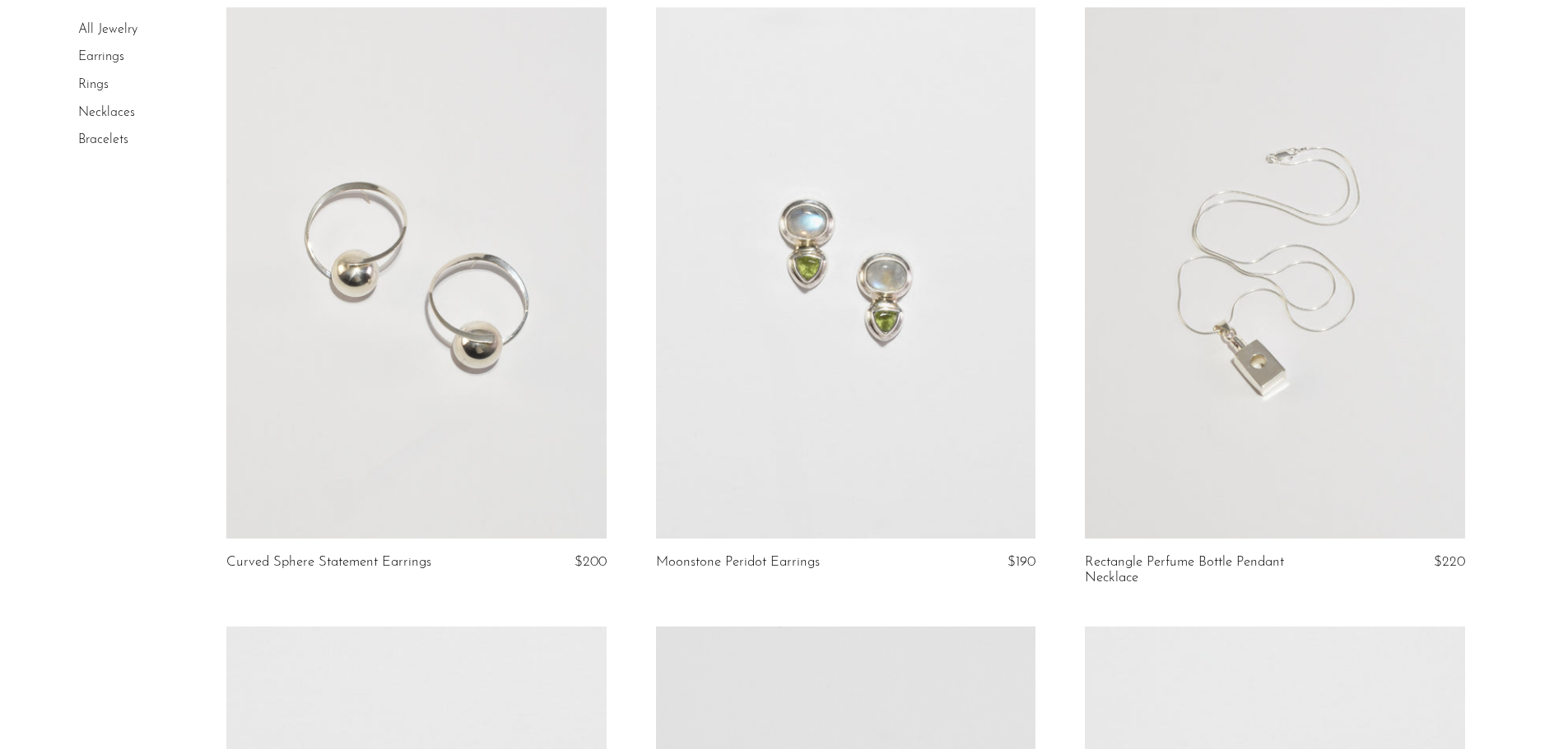
click at [455, 325] on link at bounding box center [416, 273] width 379 height 531
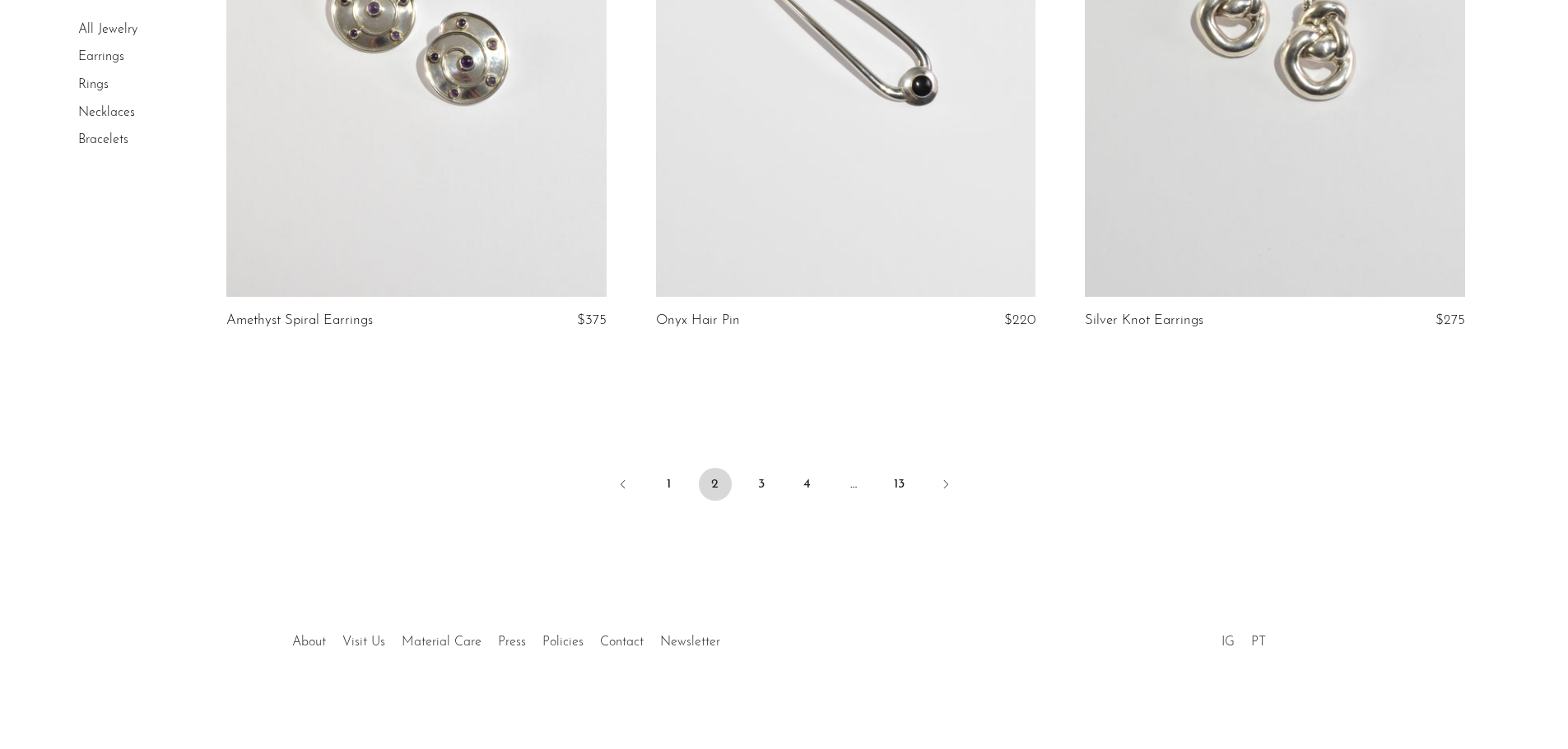
scroll to position [7064, 0]
click at [768, 474] on link "3" at bounding box center [762, 481] width 33 height 33
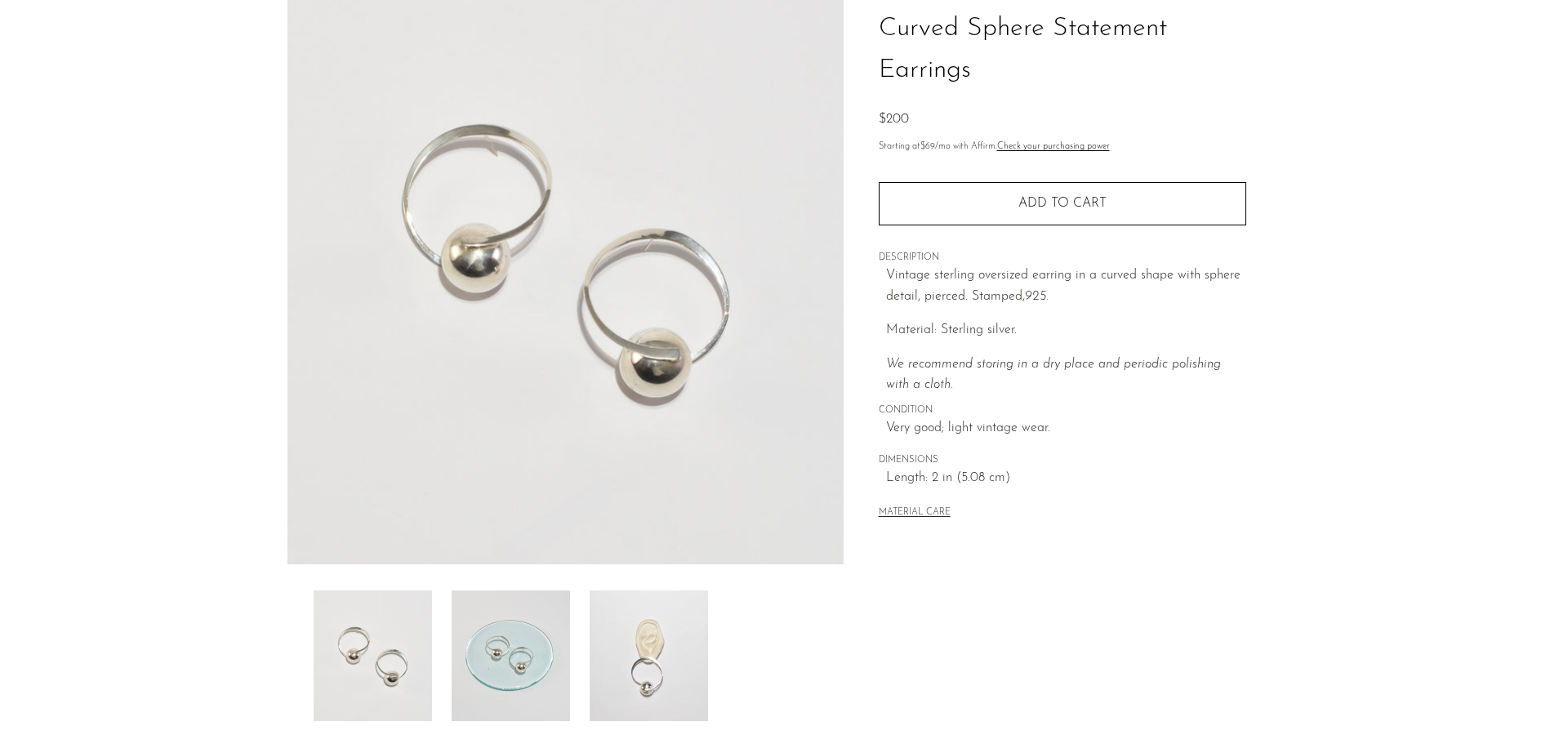
scroll to position [163, 0]
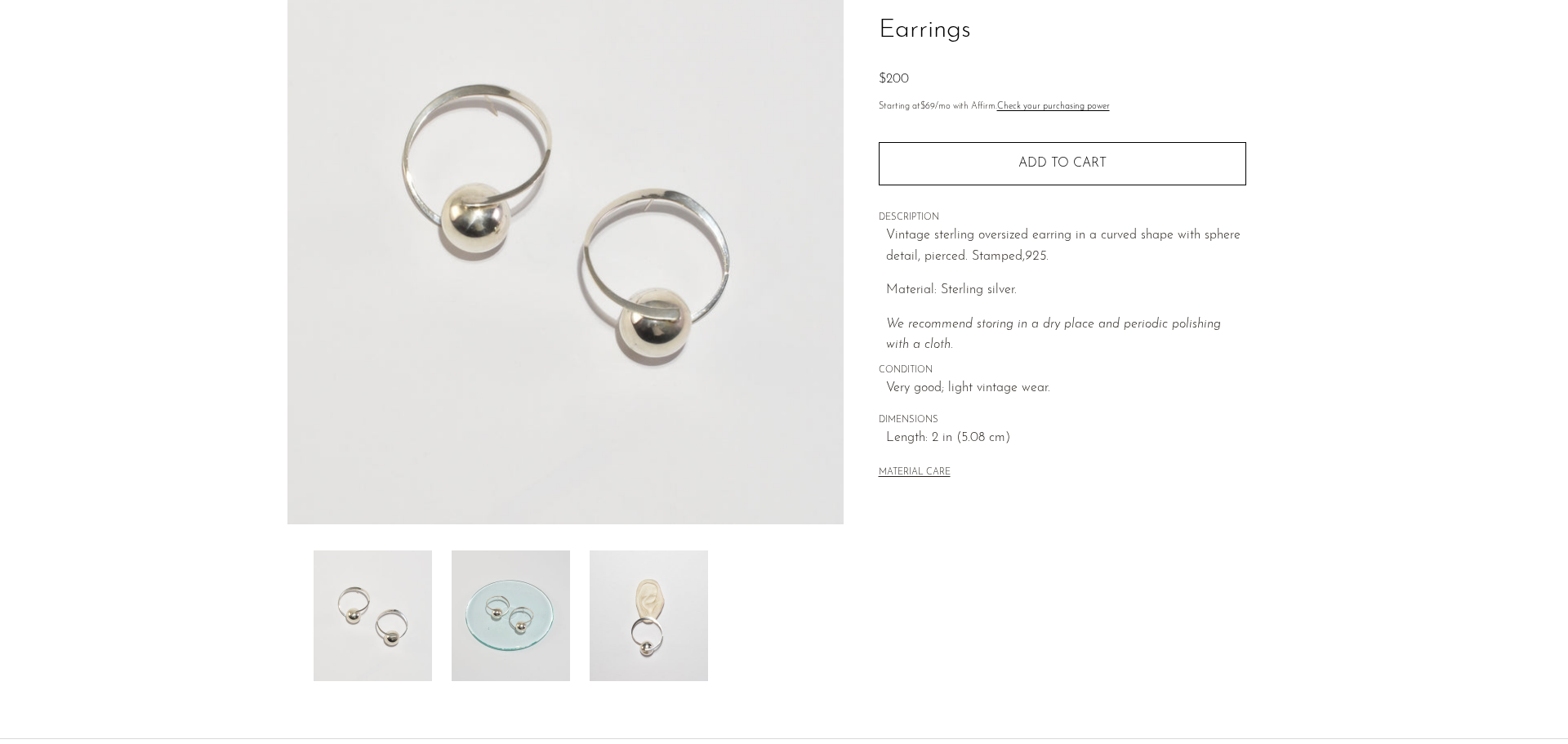
click at [648, 625] on img at bounding box center [648, 616] width 118 height 130
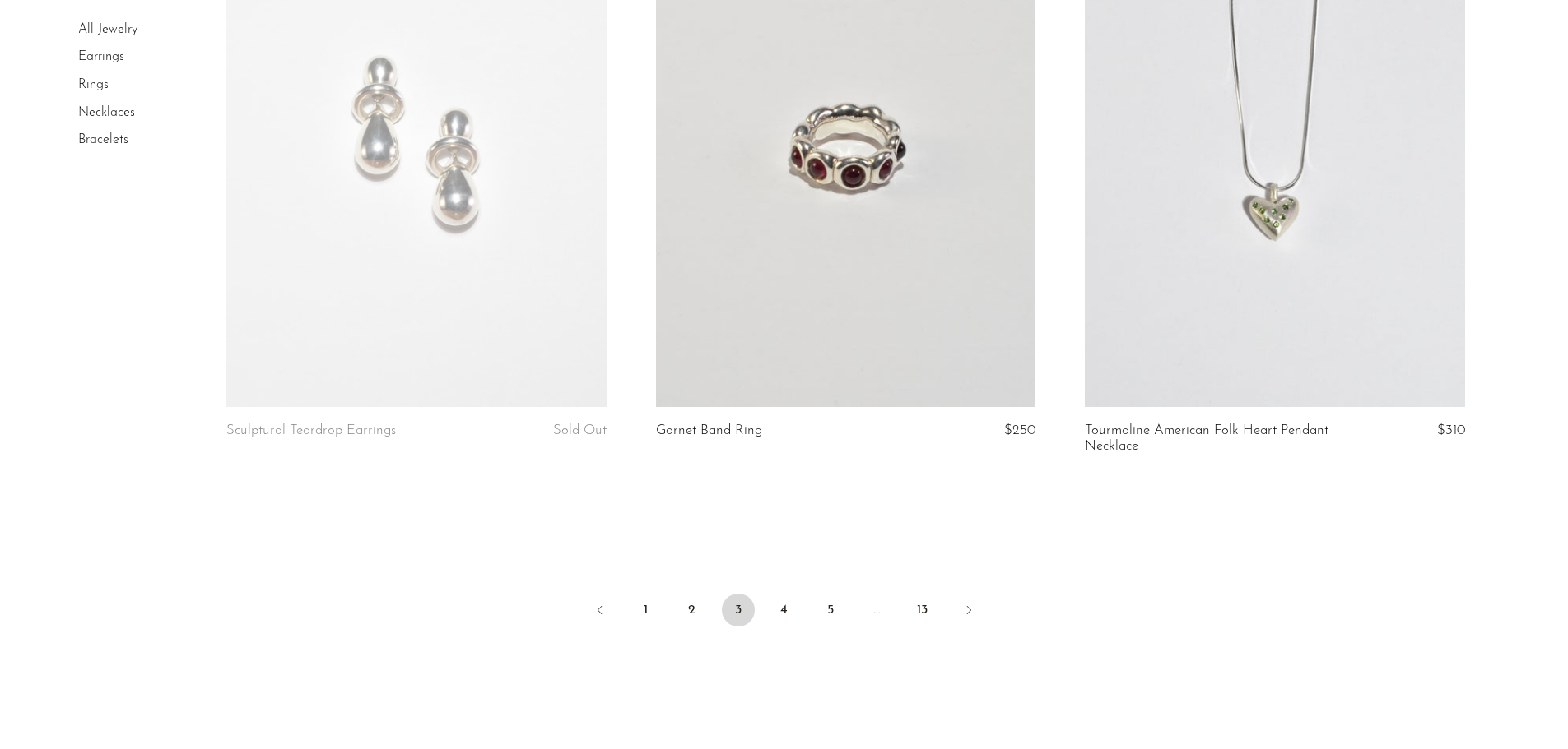
scroll to position [7068, 0]
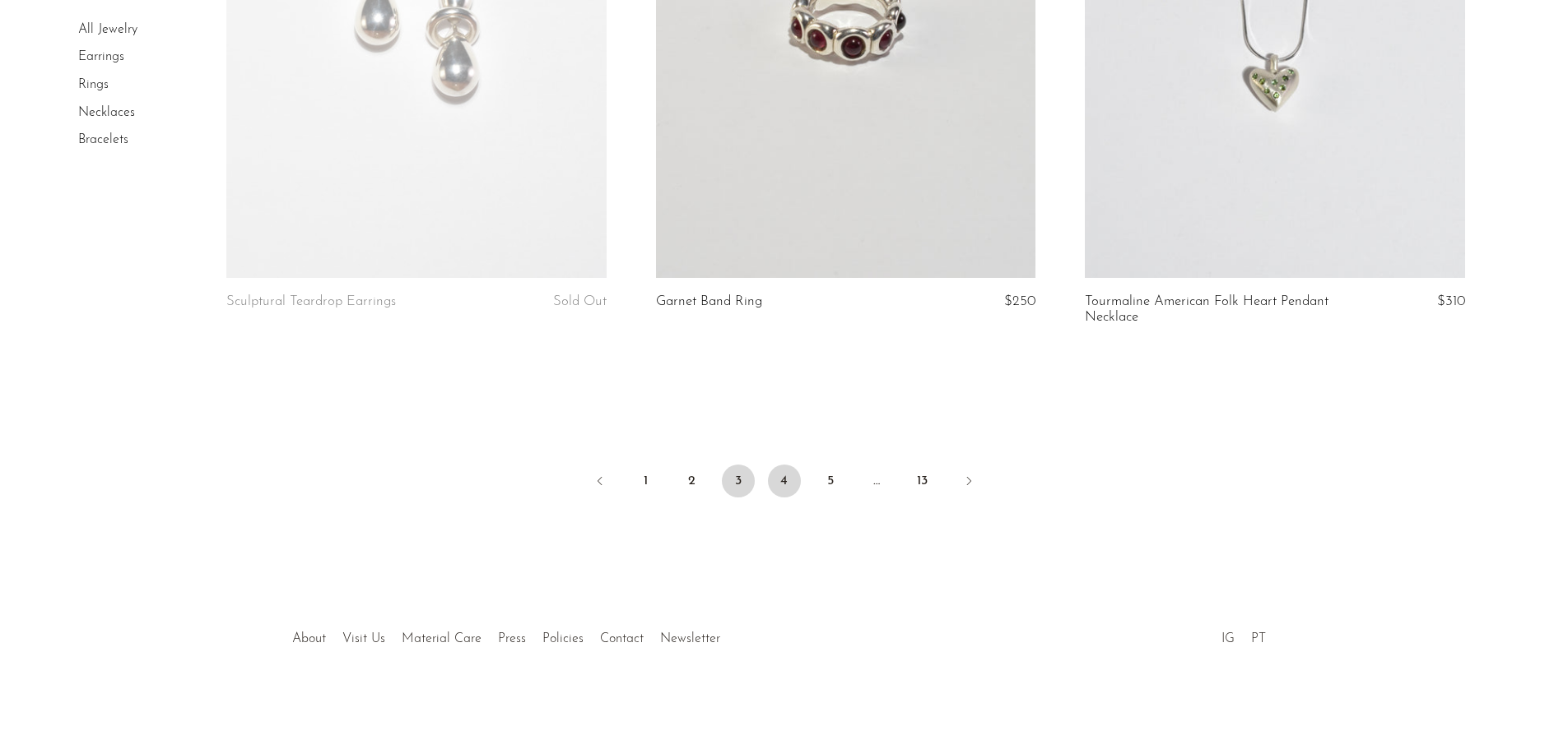
click at [786, 480] on link "4" at bounding box center [784, 481] width 33 height 33
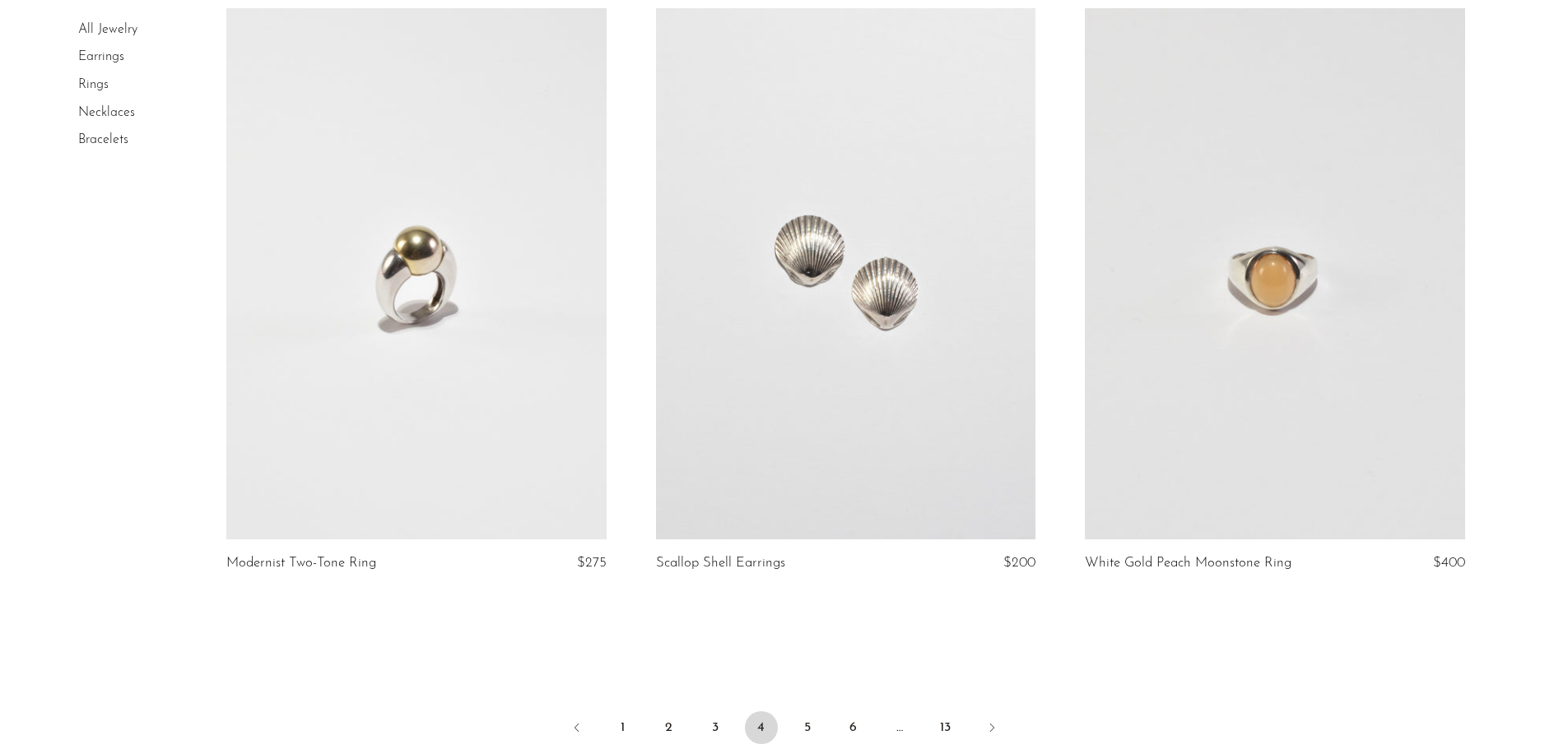
scroll to position [6909, 0]
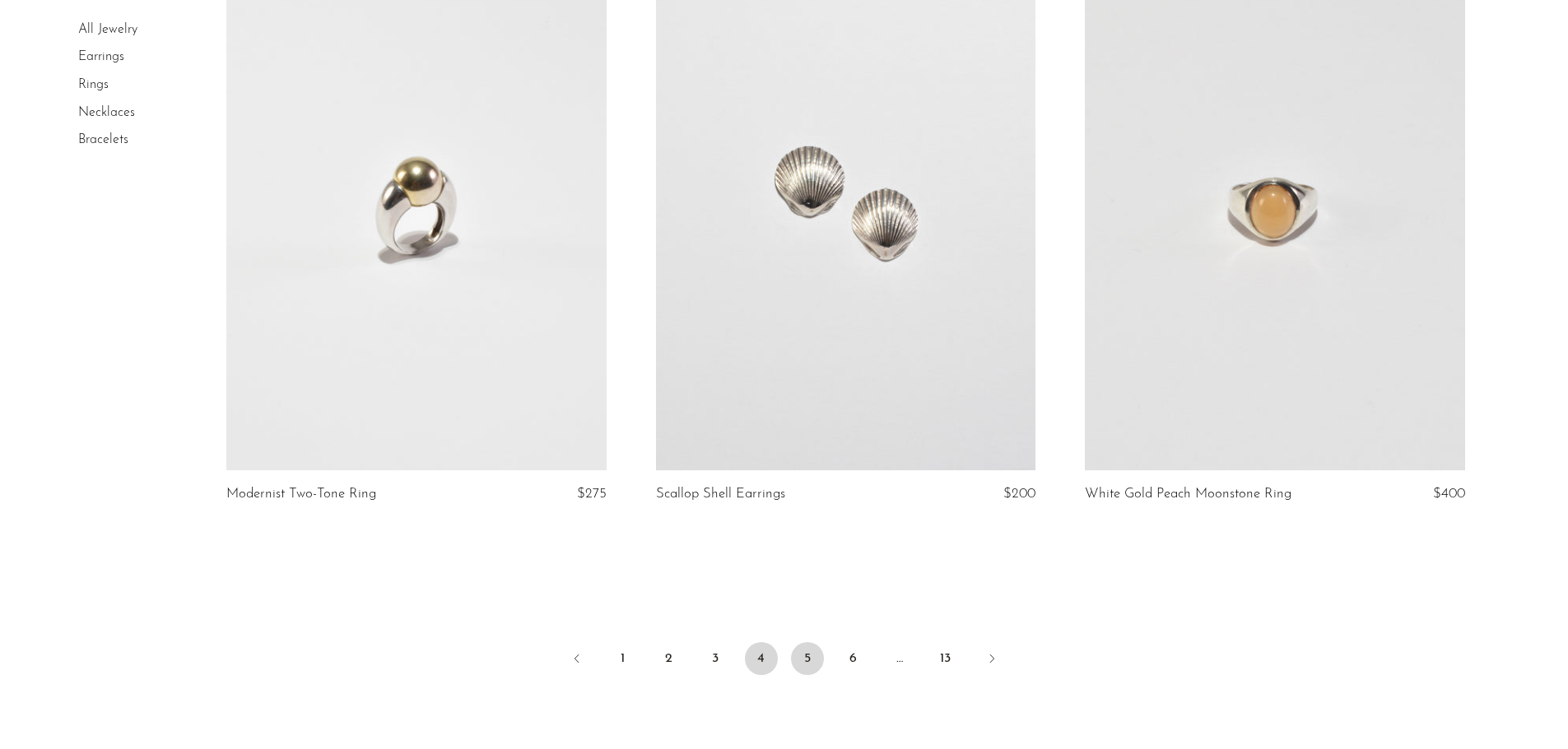
click at [813, 643] on link "5" at bounding box center [807, 659] width 33 height 33
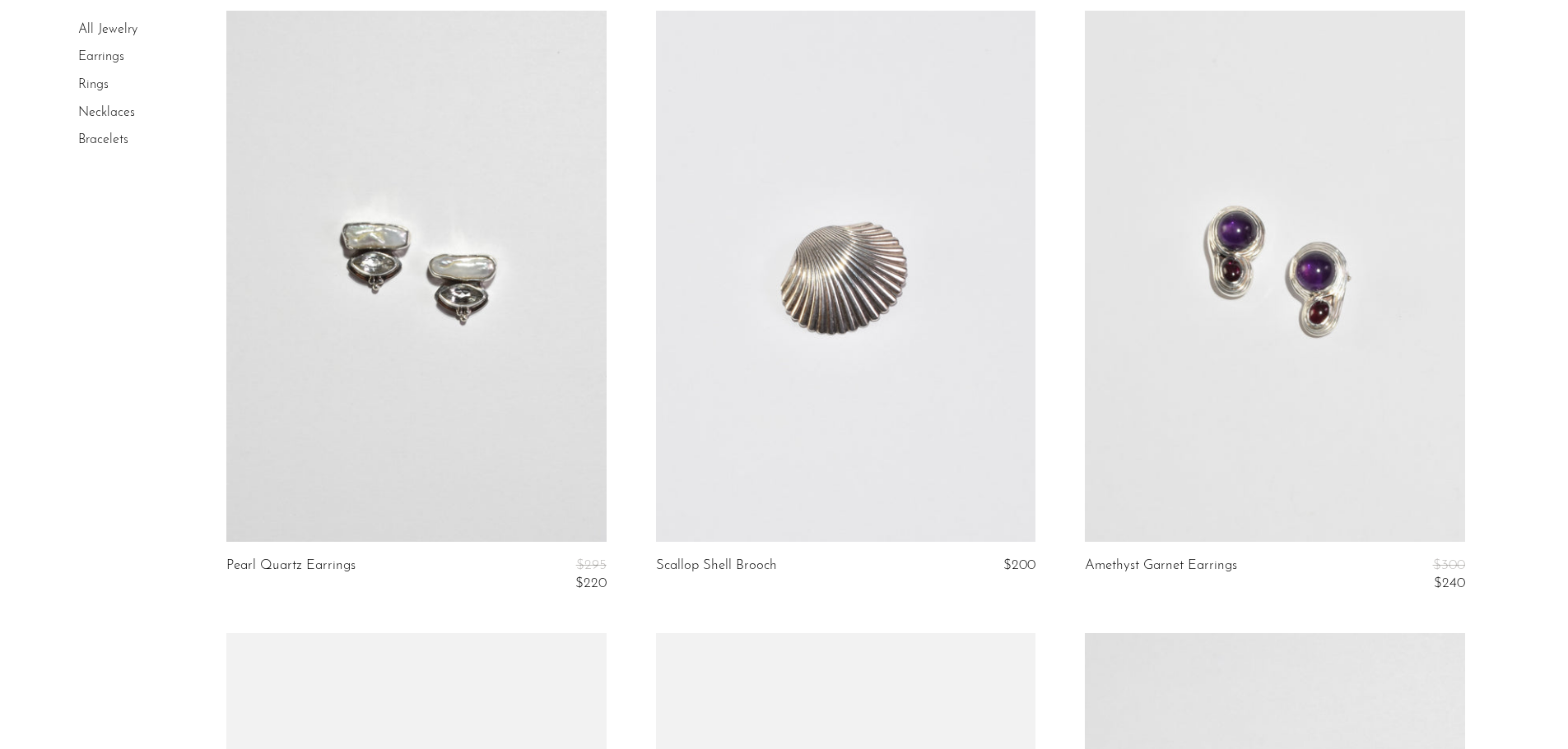
scroll to position [3783, 0]
